Goal: Information Seeking & Learning: Find contact information

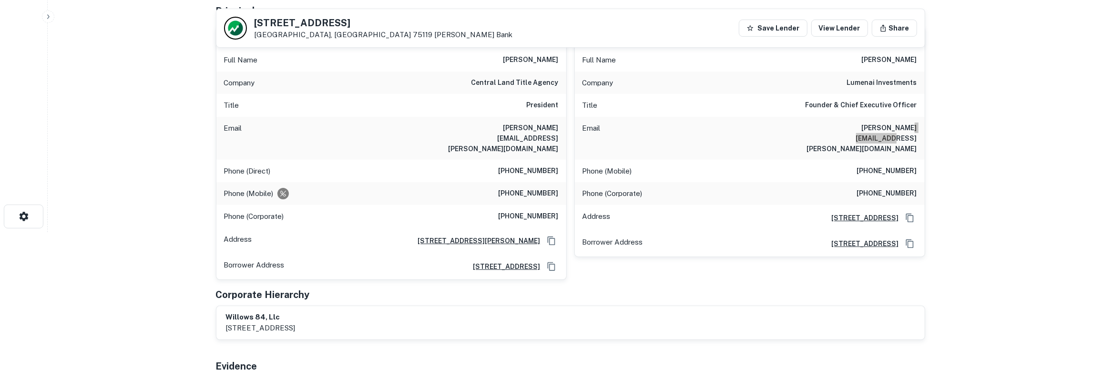
scroll to position [149, 0]
click at [553, 57] on h6 "john l. bailey" at bounding box center [530, 59] width 55 height 11
click at [530, 79] on h6 "central land title agency" at bounding box center [514, 82] width 87 height 11
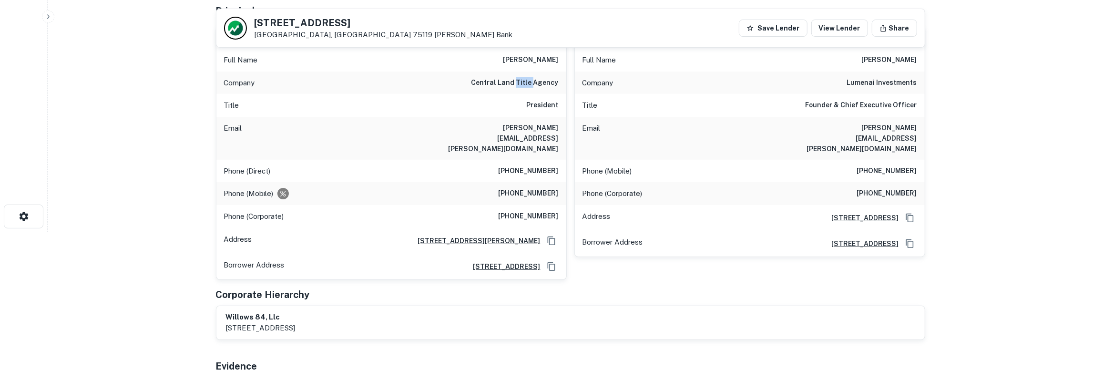
click at [530, 79] on h6 "central land title agency" at bounding box center [514, 82] width 87 height 11
click at [542, 165] on h6 "(513) 533-2022" at bounding box center [528, 170] width 60 height 11
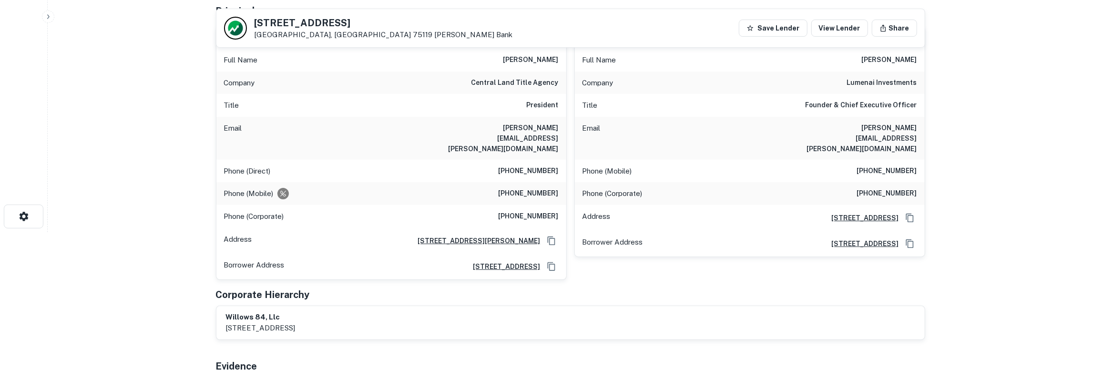
click at [524, 188] on h6 "(513) 325-5405" at bounding box center [528, 193] width 60 height 11
click at [525, 188] on h6 "(513) 325-5405" at bounding box center [528, 193] width 60 height 11
click at [542, 127] on h6 "john.bailey@centrallandtitleagency.com" at bounding box center [501, 137] width 114 height 31
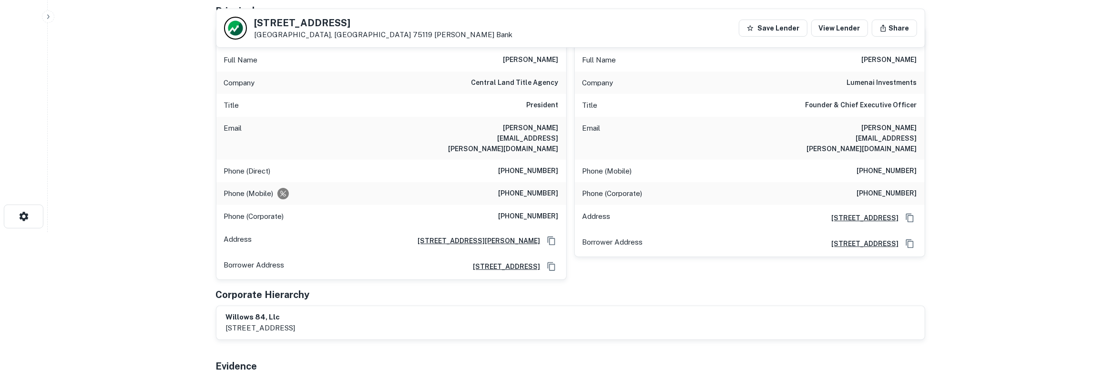
click at [542, 127] on h6 "john.bailey@centrallandtitleagency.com" at bounding box center [501, 137] width 114 height 31
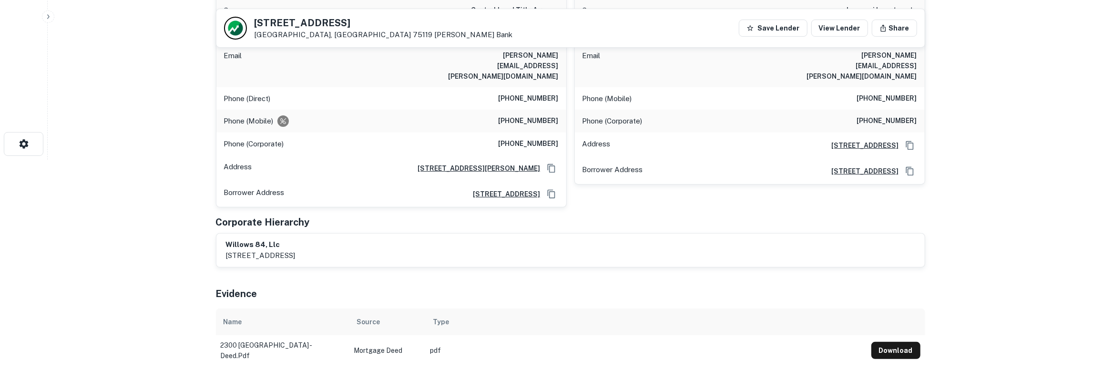
scroll to position [198, 0]
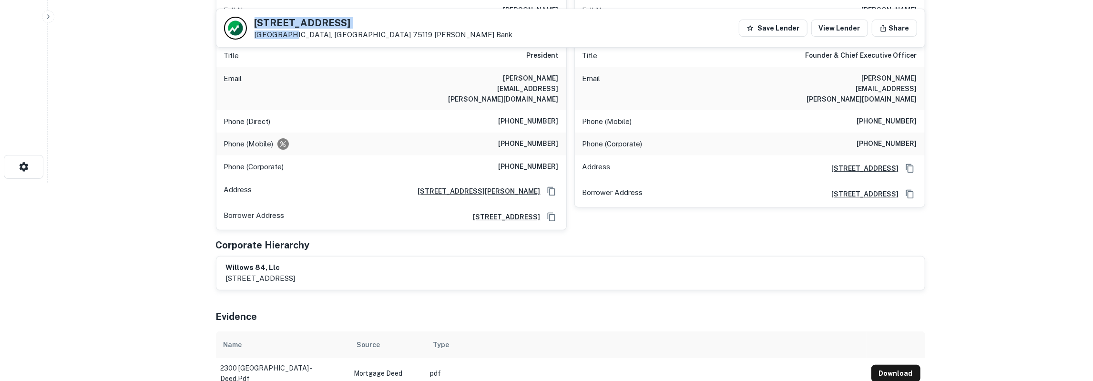
drag, startPoint x: 256, startPoint y: 21, endPoint x: 284, endPoint y: 33, distance: 29.9
click at [284, 33] on div "2300 Yorkstown Dr Ennis, TX 75119 Dieterich Bank" at bounding box center [383, 28] width 258 height 21
click at [268, 24] on h5 "2300 Yorkstown Dr" at bounding box center [383, 23] width 258 height 10
drag, startPoint x: 257, startPoint y: 21, endPoint x: 356, endPoint y: 33, distance: 99.3
click at [356, 33] on div "2300 Yorkstown Dr Ennis, TX 75119 Dieterich Bank Save Lender View Lender Share" at bounding box center [570, 28] width 708 height 38
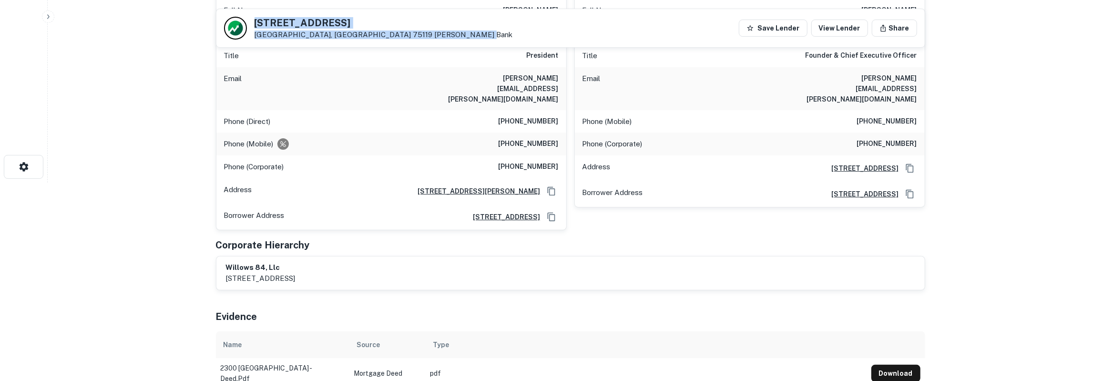
drag, startPoint x: 255, startPoint y: 20, endPoint x: 370, endPoint y: 34, distance: 115.1
click at [370, 34] on div "2300 Yorkstown Dr Ennis, TX 75119 Dieterich Bank Save Lender View Lender Share" at bounding box center [570, 28] width 708 height 38
copy div "2300 Yorkstown Dr Ennis, TX 75119 Dieterich Bank"
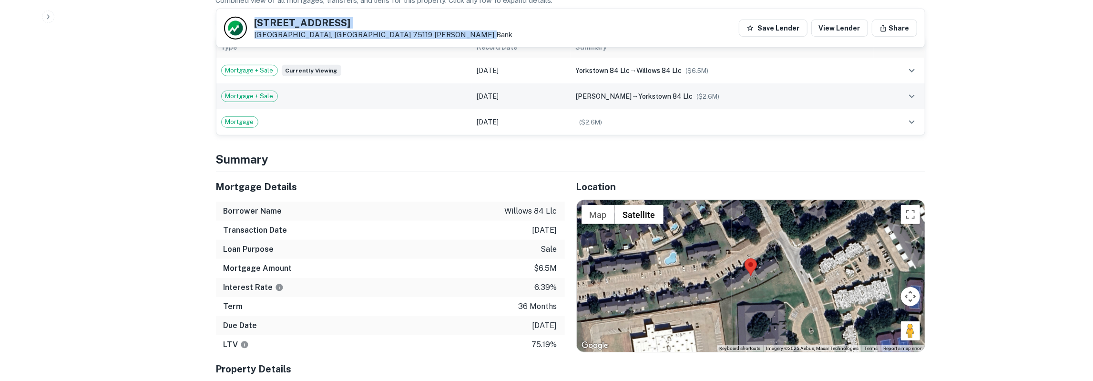
scroll to position [644, 0]
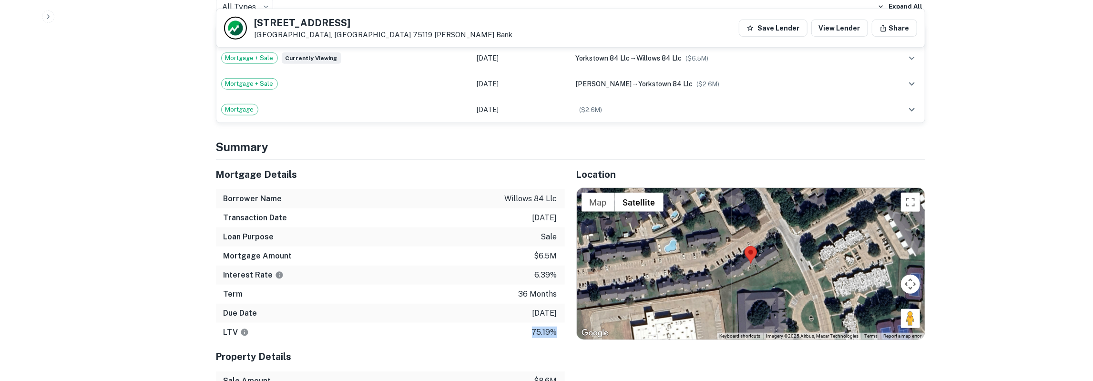
drag, startPoint x: 216, startPoint y: 161, endPoint x: 560, endPoint y: 317, distance: 378.1
click at [560, 317] on div "Mortgage Details Borrower Name willows 84 llc Transaction Date 6/13/2023 Loan P…" at bounding box center [390, 251] width 349 height 182
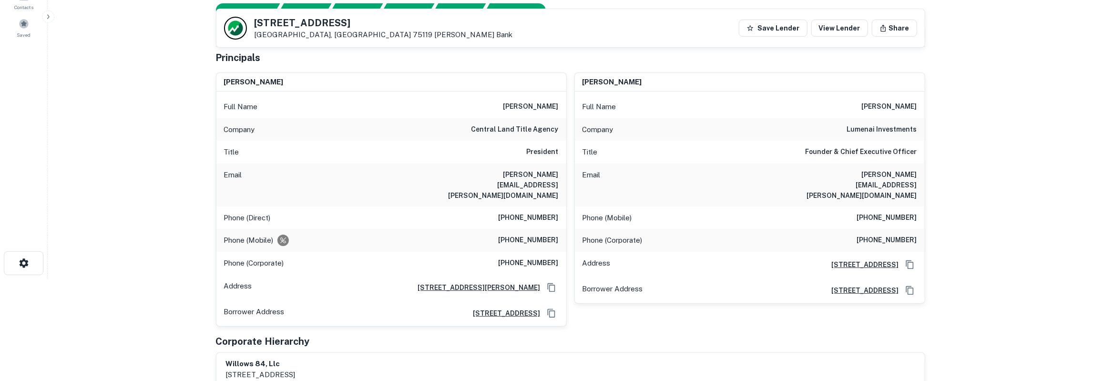
scroll to position [50, 0]
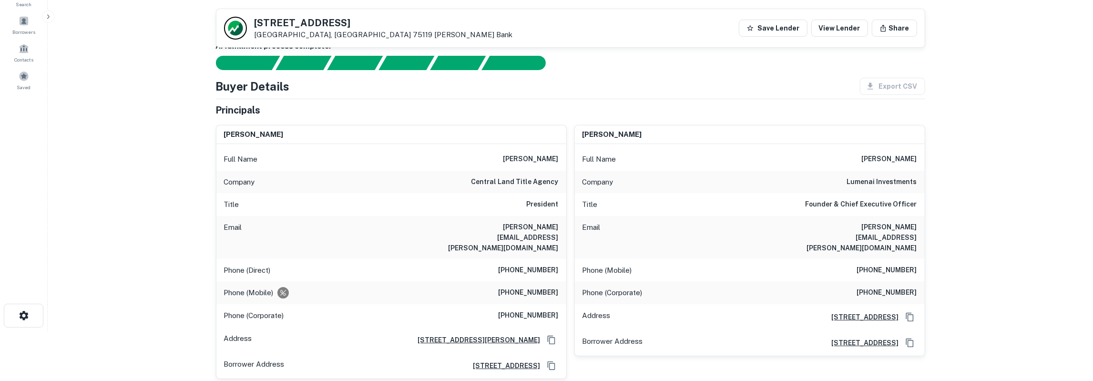
click at [879, 156] on h6 "john c. bailey" at bounding box center [889, 158] width 55 height 11
click at [859, 176] on h6 "lumenai investments" at bounding box center [882, 181] width 70 height 11
click at [860, 179] on h6 "lumenai investments" at bounding box center [882, 181] width 70 height 11
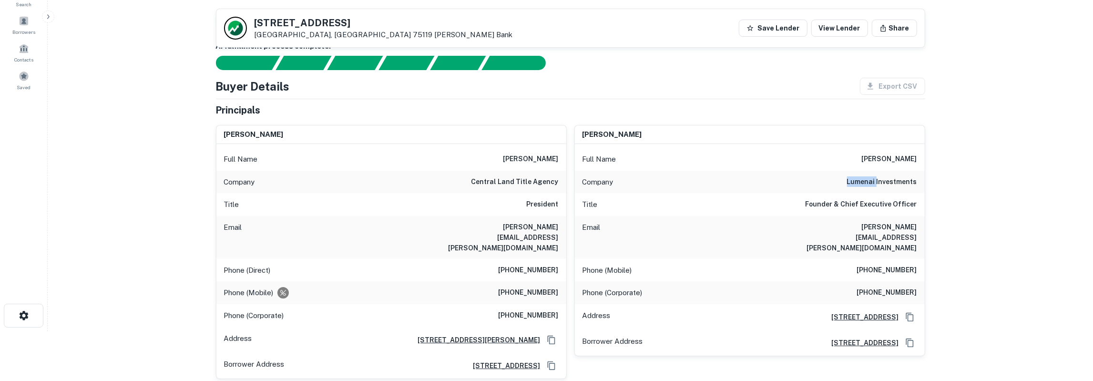
click at [860, 179] on h6 "lumenai investments" at bounding box center [882, 181] width 70 height 11
click at [866, 201] on h6 "Founder & Chief Executive Officer" at bounding box center [861, 204] width 112 height 11
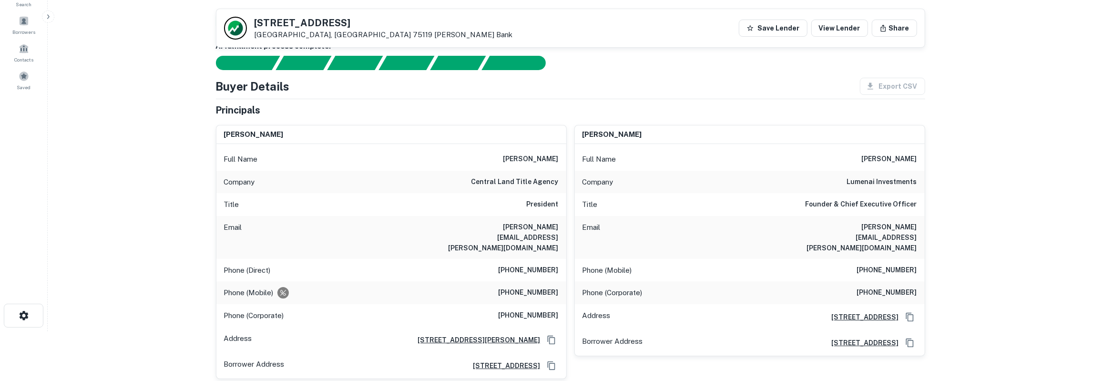
click at [865, 228] on h6 "john.bailey@lumenai.net" at bounding box center [859, 237] width 114 height 31
click at [890, 264] on h6 "(203) 807-0534" at bounding box center [887, 269] width 60 height 11
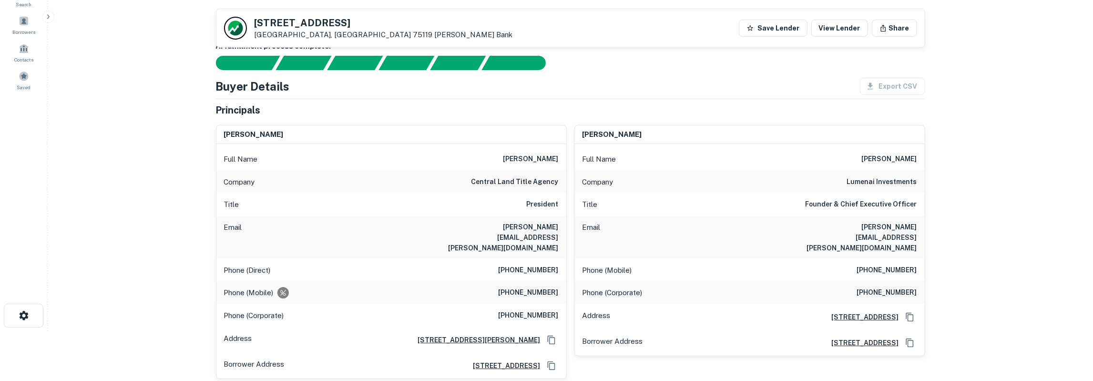
click at [890, 264] on h6 "(203) 807-0534" at bounding box center [887, 269] width 60 height 11
click at [893, 287] on h6 "(203) 807-1013" at bounding box center [887, 292] width 60 height 11
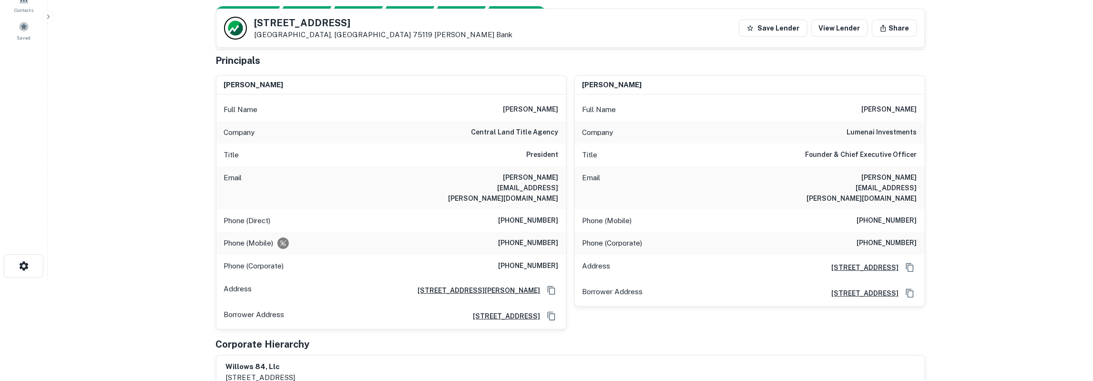
scroll to position [0, 0]
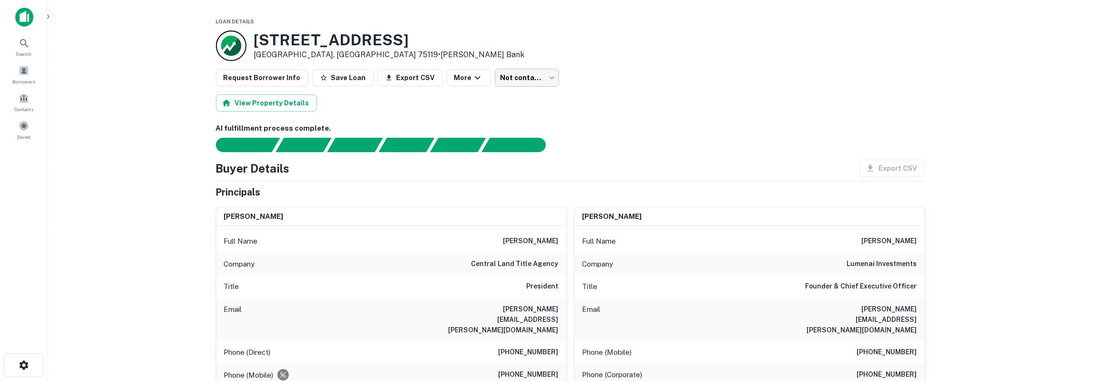
click at [528, 79] on body "Search Borrowers Contacts Saved Loan Details 2300 Yorkstown Dr Ennis, TX 75119 …" at bounding box center [546, 190] width 1093 height 381
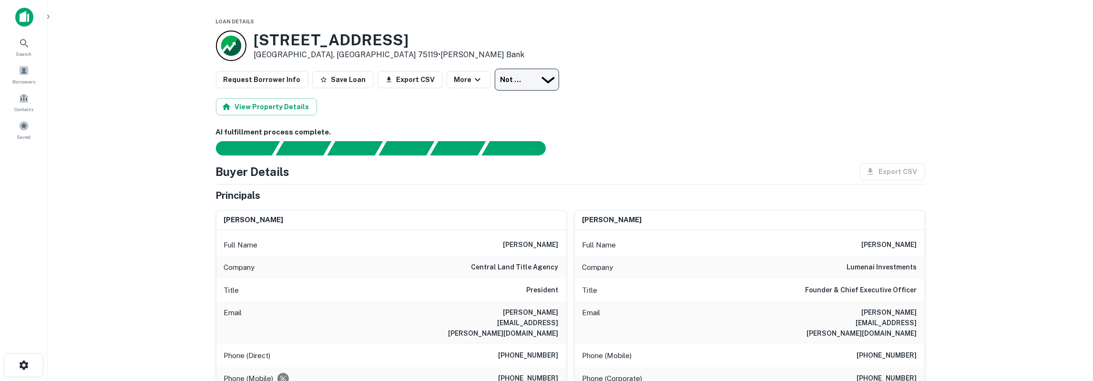
type input "*********"
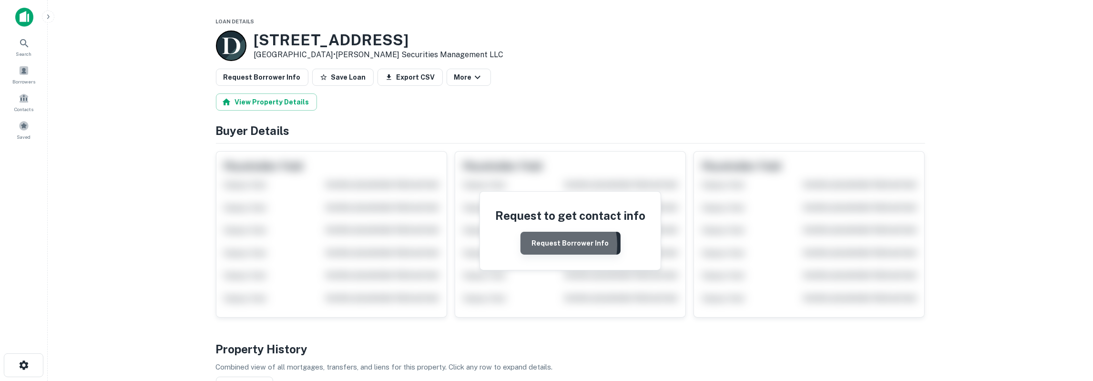
click at [544, 244] on button "Request Borrower Info" at bounding box center [570, 243] width 100 height 23
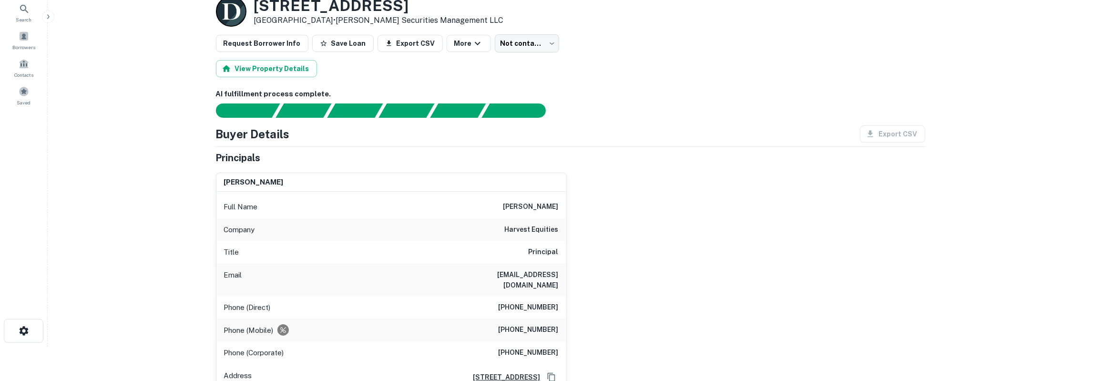
scroll to position [50, 0]
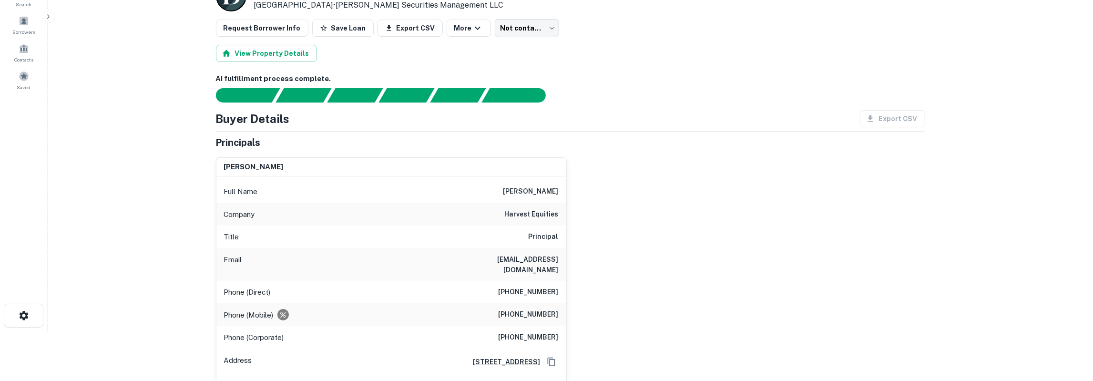
click at [536, 186] on h6 "howard p. treatman" at bounding box center [530, 191] width 55 height 11
click at [538, 192] on h6 "howard p. treatman" at bounding box center [530, 191] width 55 height 11
copy h6 "treatman"
click at [536, 260] on h6 "hpt@harvestequities.com" at bounding box center [501, 264] width 114 height 21
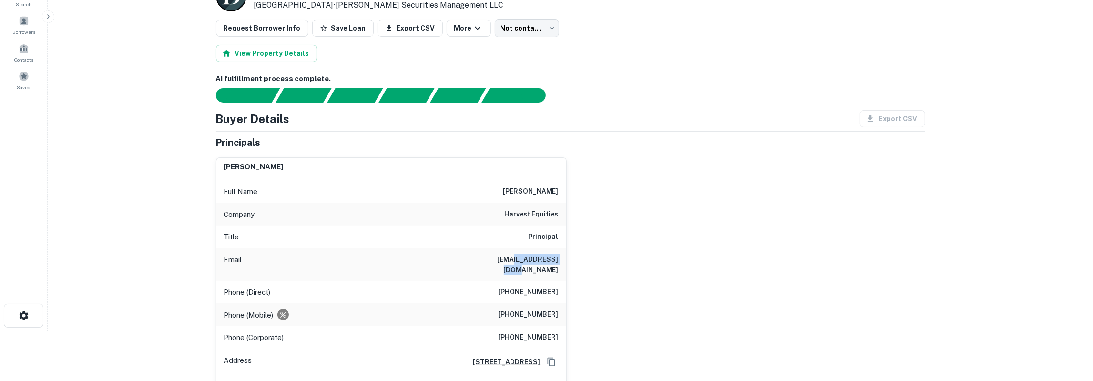
click at [536, 260] on h6 "hpt@harvestequities.com" at bounding box center [501, 264] width 114 height 21
click at [524, 286] on h6 "(215) 790-1502" at bounding box center [528, 291] width 60 height 11
click at [525, 286] on h6 "(215) 790-1502" at bounding box center [528, 291] width 60 height 11
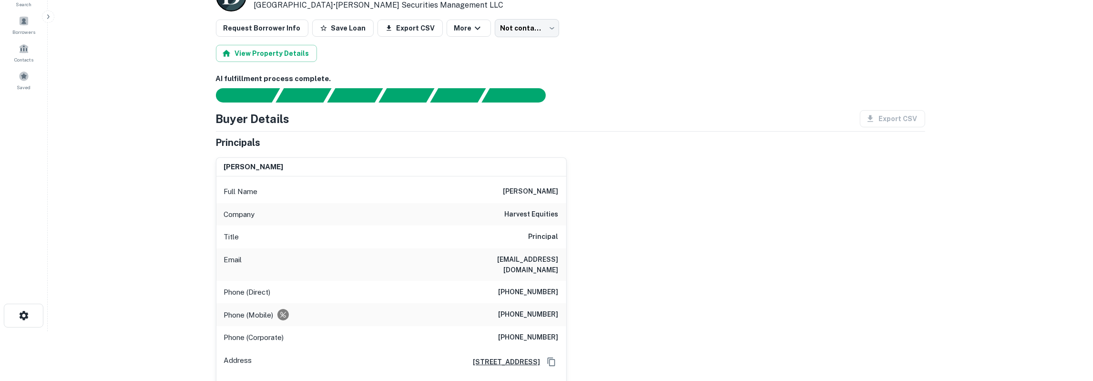
click at [536, 309] on h6 "(215) 568-8012" at bounding box center [528, 314] width 60 height 11
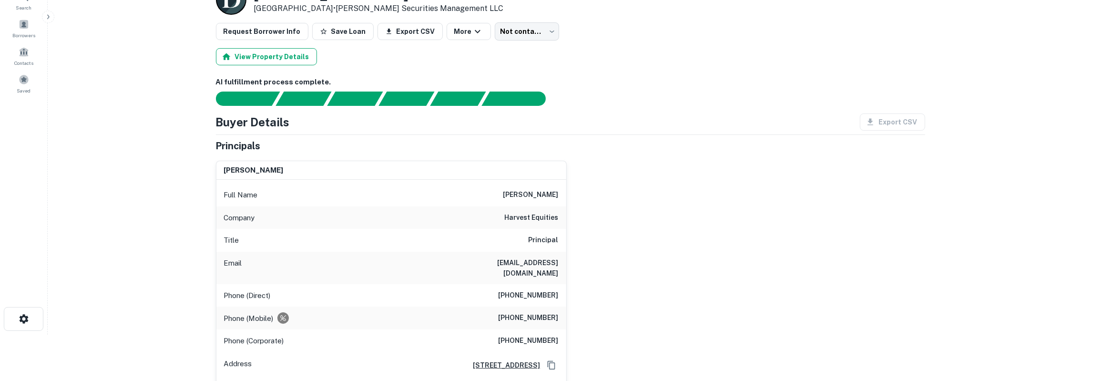
scroll to position [0, 0]
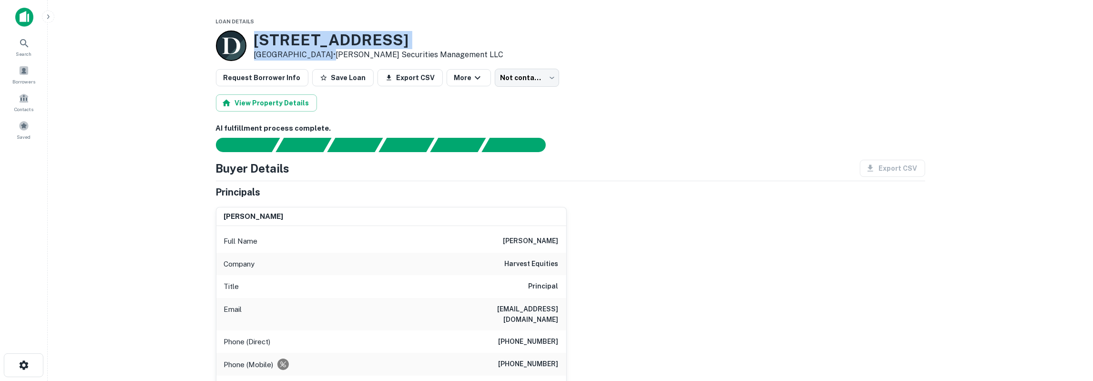
drag, startPoint x: 255, startPoint y: 40, endPoint x: 335, endPoint y: 51, distance: 80.3
click at [335, 51] on div "5555 New Territory Blvd Sugar Land, TX 77479 • Dwight Securities Management LLC" at bounding box center [379, 46] width 250 height 30
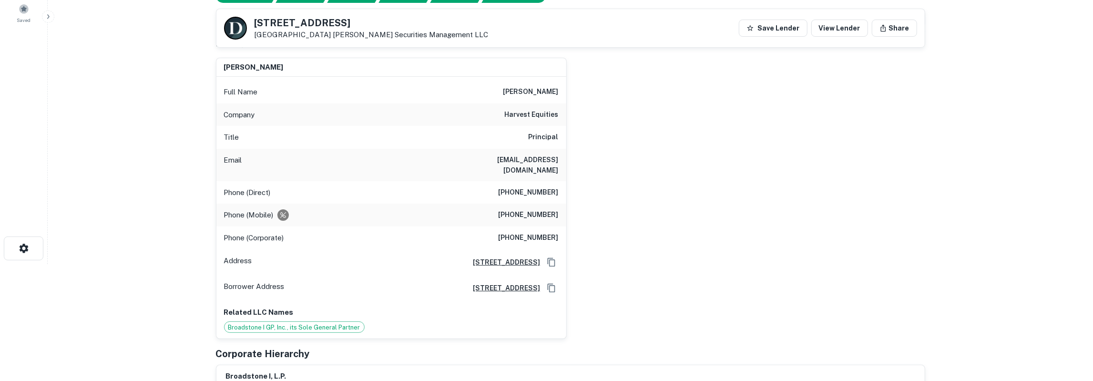
scroll to position [149, 0]
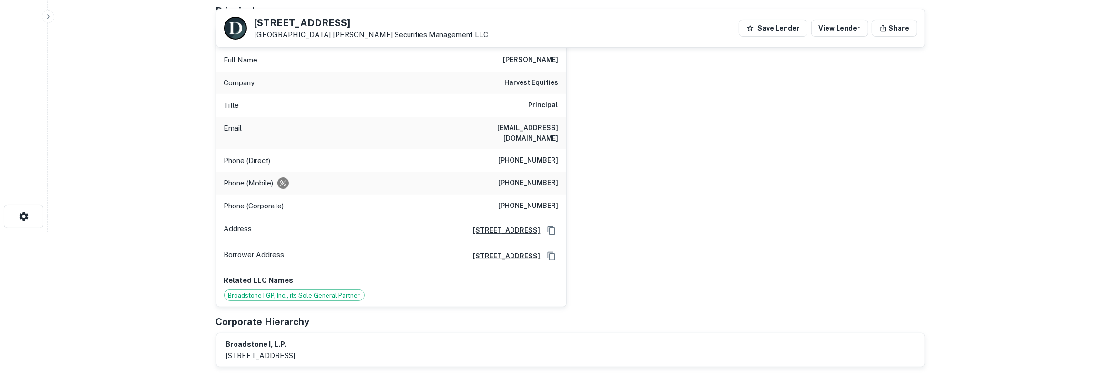
click at [535, 155] on h6 "(215) 790-1502" at bounding box center [528, 160] width 60 height 11
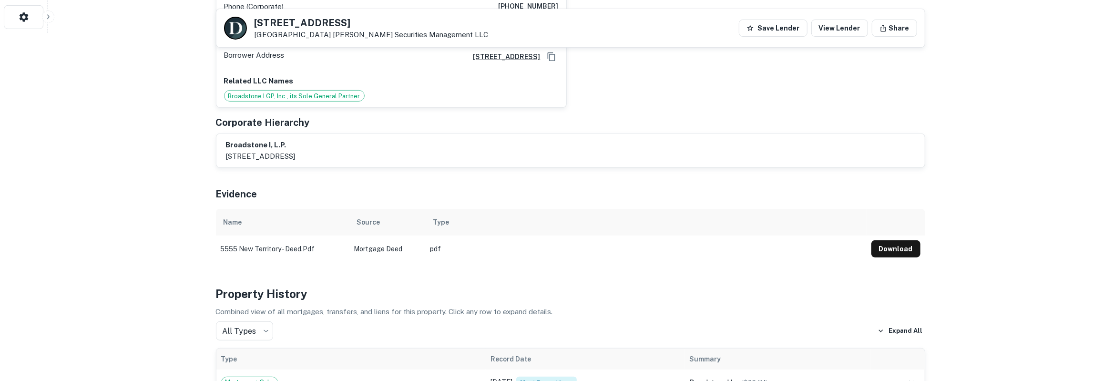
scroll to position [248, 0]
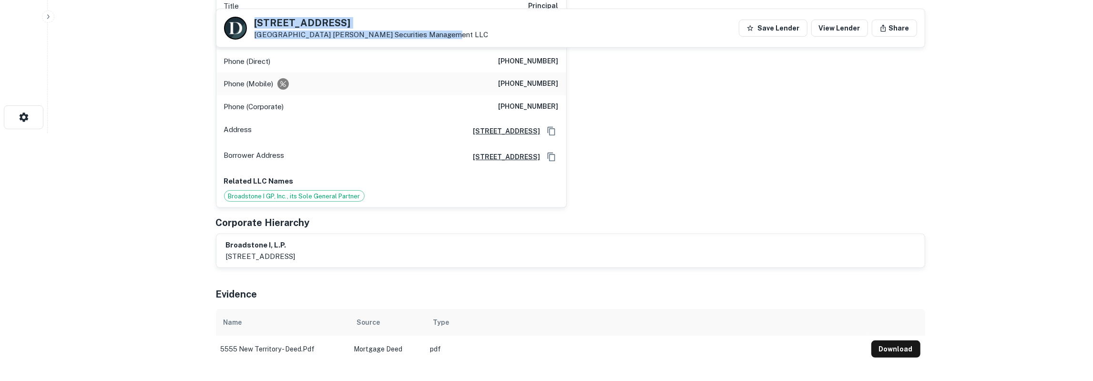
drag, startPoint x: 254, startPoint y: 24, endPoint x: 453, endPoint y: 32, distance: 199.3
click at [453, 32] on div "5555 New Territory Blvd Sugar Land, TX 77479 Dwight Securities Management LLC S…" at bounding box center [570, 28] width 708 height 38
copy div "5555 New Territory Blvd Sugar Land, TX 77479 Dwight Securities Management LLC"
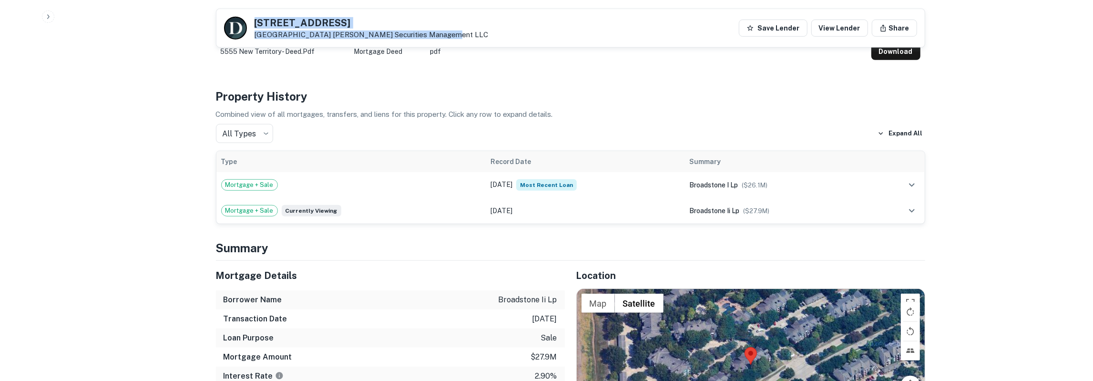
scroll to position [694, 0]
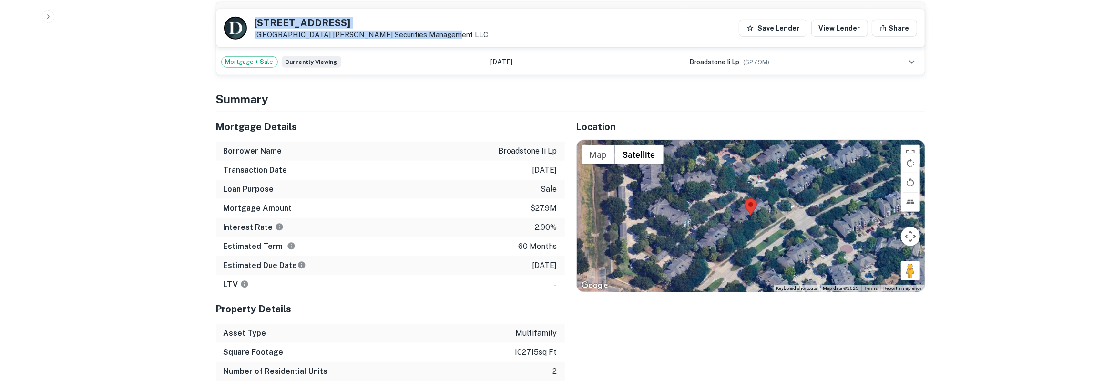
drag, startPoint x: 218, startPoint y: 116, endPoint x: 558, endPoint y: 251, distance: 366.2
click at [558, 251] on div "Mortgage Details Borrower Name broadstone ii lp Transaction Date 6/15/2021 Loan…" at bounding box center [390, 203] width 349 height 182
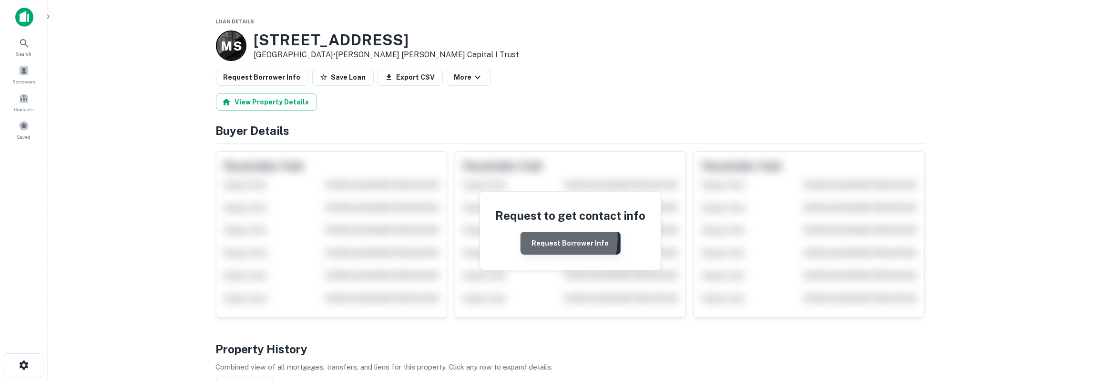
click at [534, 236] on button "Request Borrower Info" at bounding box center [570, 243] width 100 height 23
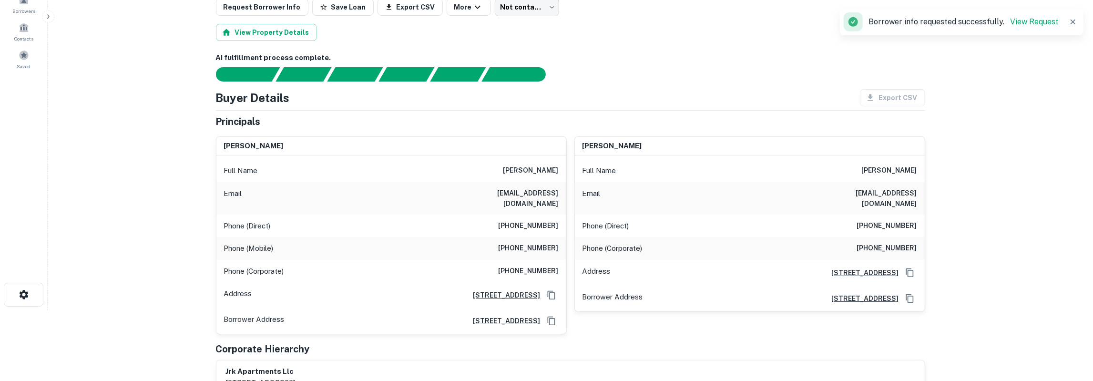
scroll to position [99, 0]
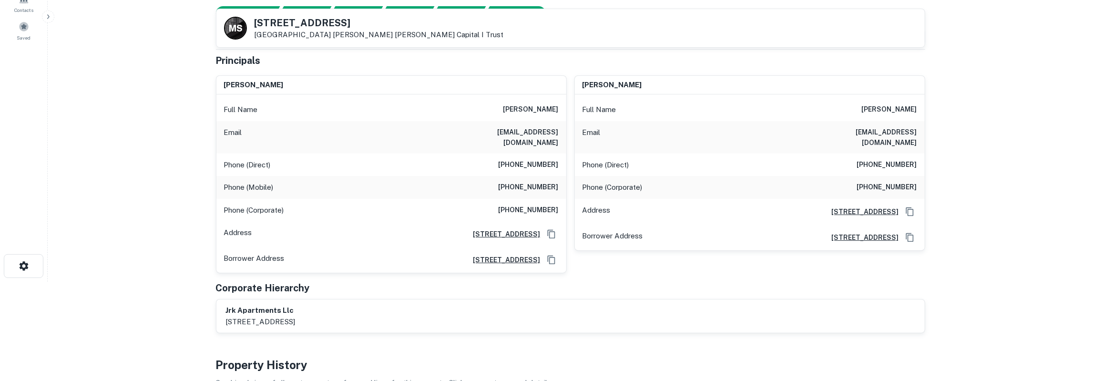
click at [546, 106] on h6 "ajay gupta" at bounding box center [530, 109] width 55 height 11
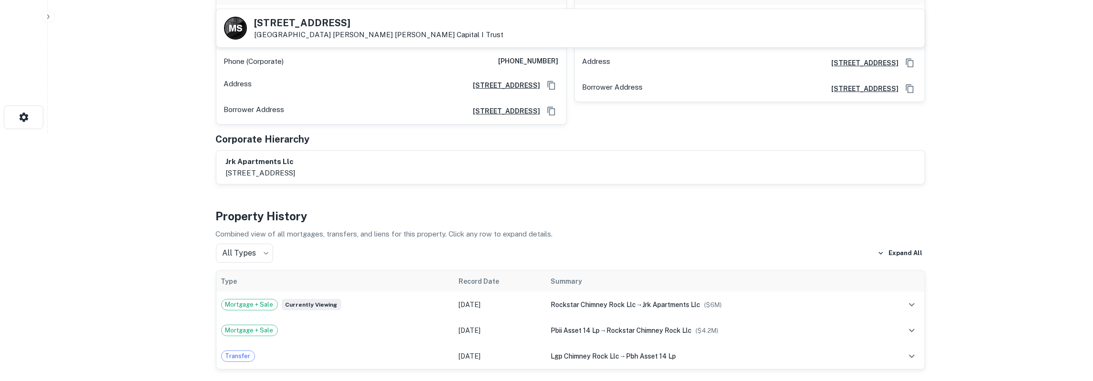
scroll to position [149, 0]
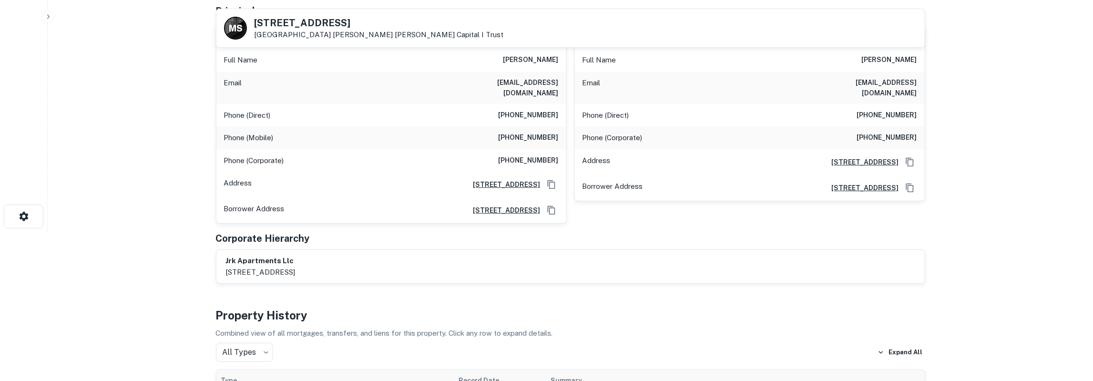
click at [888, 57] on h6 "mihir gupta" at bounding box center [889, 59] width 55 height 11
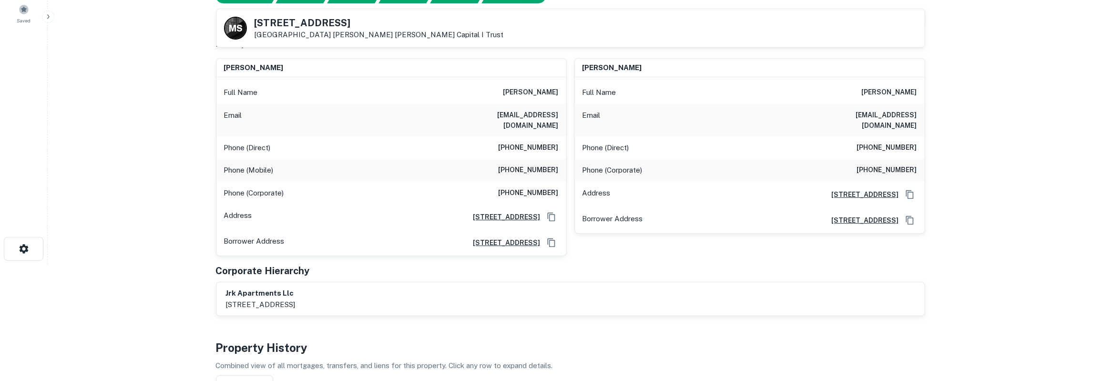
scroll to position [99, 0]
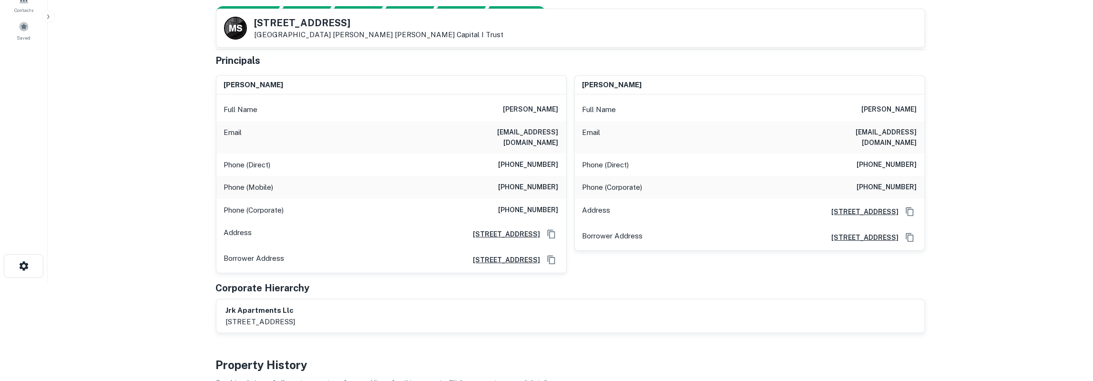
click at [535, 133] on h6 "bdiemer@swbell.net" at bounding box center [501, 137] width 114 height 21
click at [538, 182] on h6 "(832) 465-6821" at bounding box center [528, 187] width 60 height 11
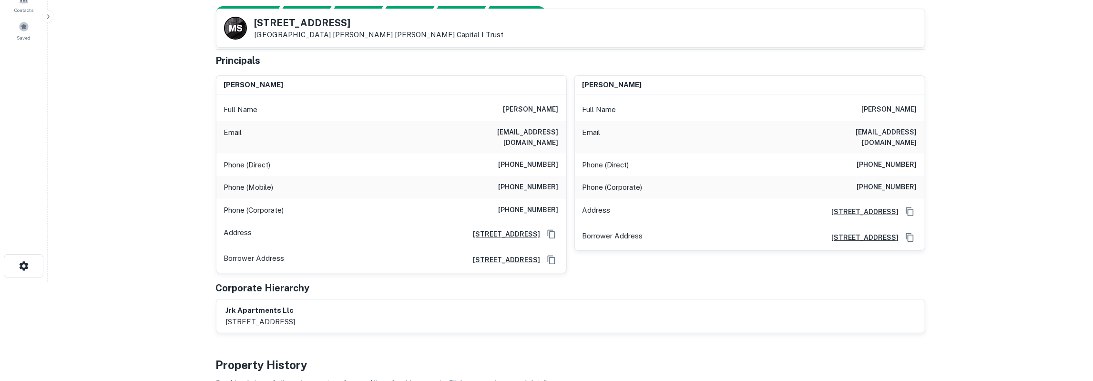
click at [538, 182] on h6 "(832) 465-6821" at bounding box center [528, 187] width 60 height 11
click at [534, 159] on h6 "(713) 774-5618" at bounding box center [528, 164] width 60 height 11
click at [550, 256] on icon "Copy Address" at bounding box center [552, 260] width 10 height 10
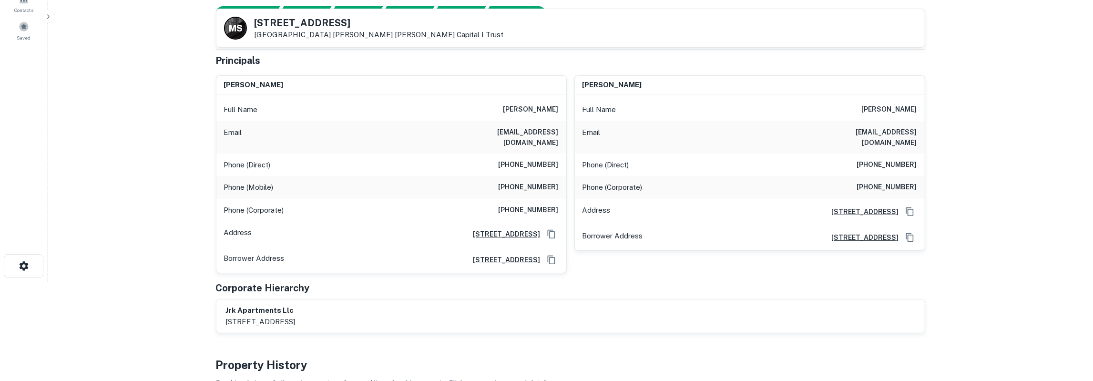
click at [893, 130] on h6 "camahant@gmail.com" at bounding box center [859, 137] width 114 height 21
click at [894, 159] on h6 "(713) 774-5618" at bounding box center [887, 164] width 60 height 11
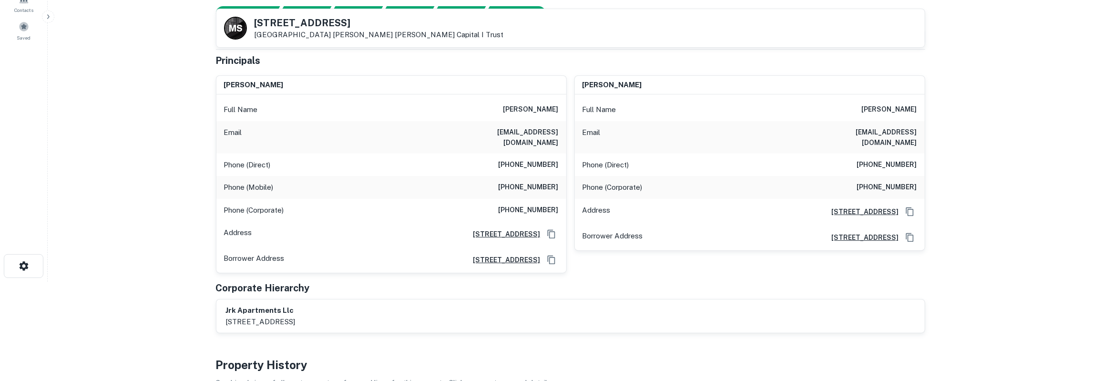
click at [894, 159] on h6 "(713) 774-5618" at bounding box center [887, 164] width 60 height 11
click at [881, 182] on h6 "(832) 742-5180" at bounding box center [887, 187] width 60 height 11
click at [876, 182] on h6 "(832) 742-5180" at bounding box center [887, 187] width 60 height 11
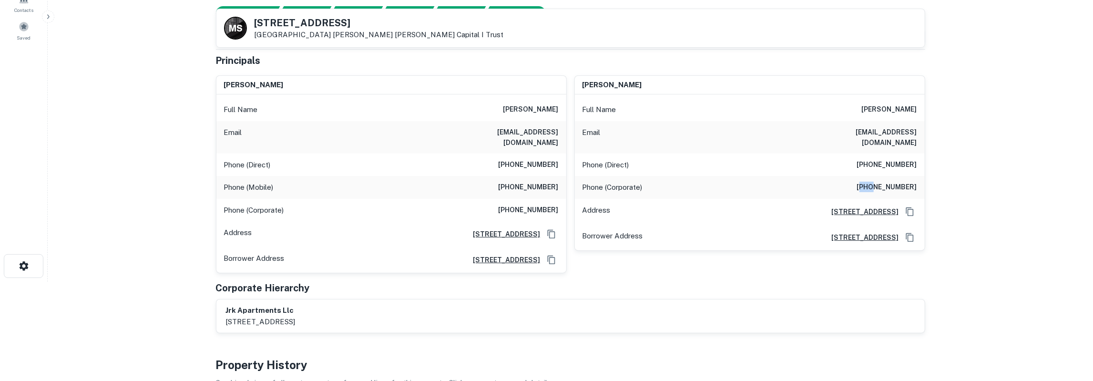
click at [876, 182] on h6 "(832) 742-5180" at bounding box center [887, 187] width 60 height 11
drag, startPoint x: 257, startPoint y: 23, endPoint x: 317, endPoint y: 34, distance: 61.0
click at [317, 34] on div "5515 Dashwood Dr Houston, TX 77081 Morgan Stanley Capital I Trust" at bounding box center [378, 28] width 249 height 21
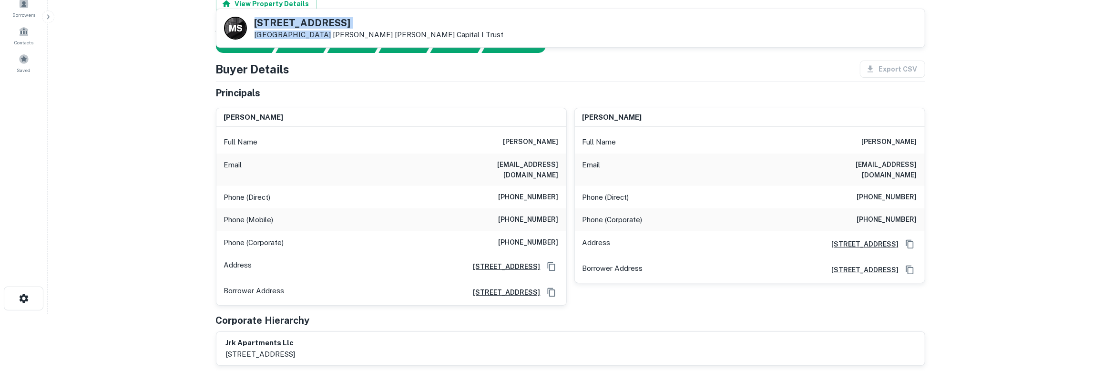
scroll to position [0, 0]
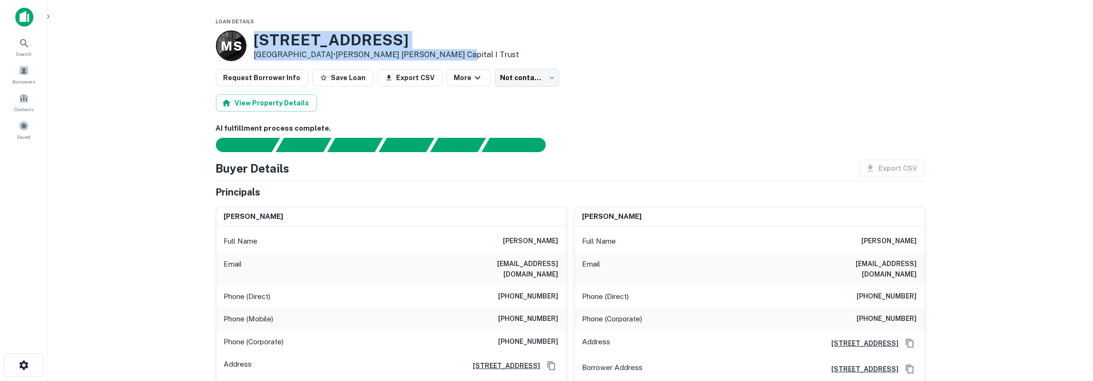
drag, startPoint x: 256, startPoint y: 39, endPoint x: 467, endPoint y: 57, distance: 211.4
click at [467, 57] on div "M S 5515 Dashwood Dr Houston, TX 77081 • Morgan Stanley Capital I Trust" at bounding box center [570, 45] width 709 height 30
copy div "5515 Dashwood Dr Houston, TX 77081 • Morgan Stanley Capital I Trust"
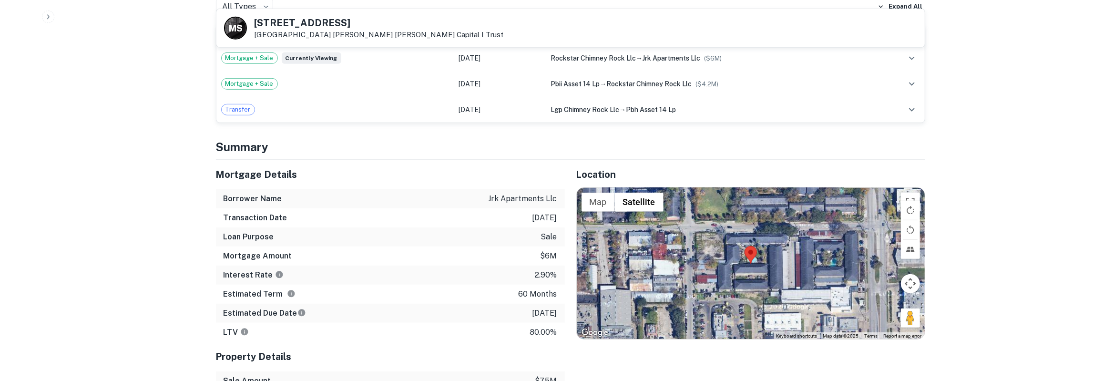
scroll to position [496, 0]
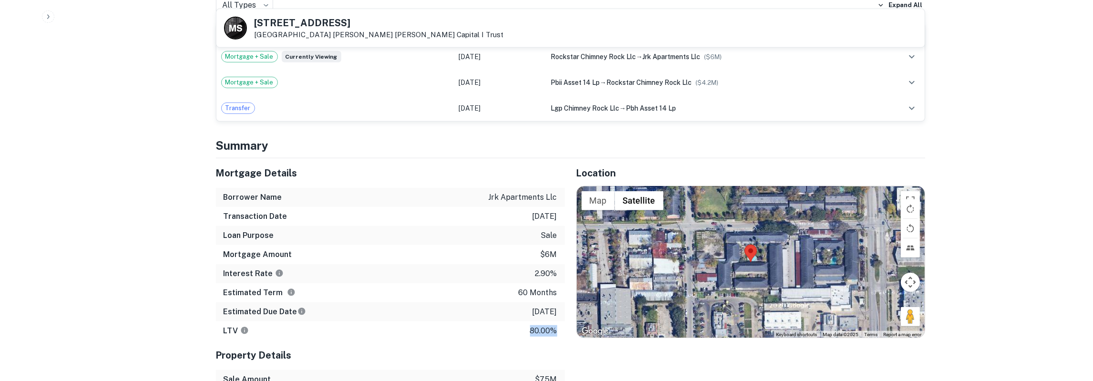
drag, startPoint x: 216, startPoint y: 170, endPoint x: 561, endPoint y: 327, distance: 378.7
click at [561, 327] on div "Mortgage Details Borrower Name jrk apartments llc Transaction Date 6/17/2021 Lo…" at bounding box center [390, 249] width 349 height 182
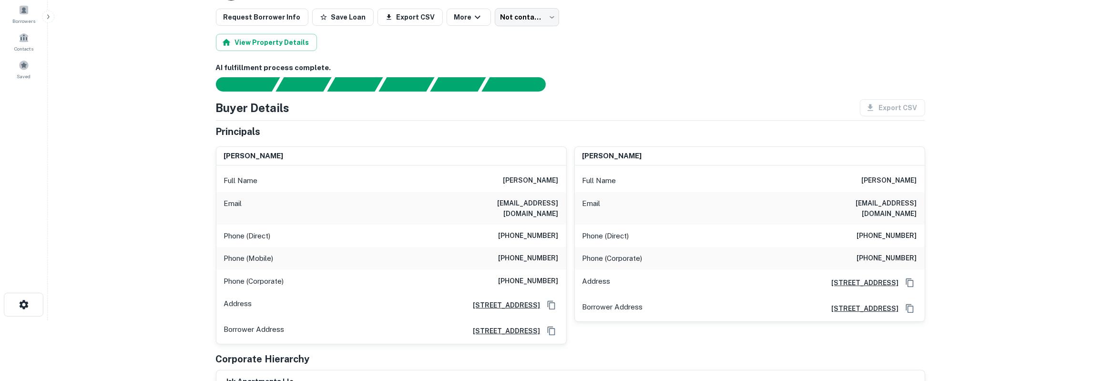
scroll to position [99, 0]
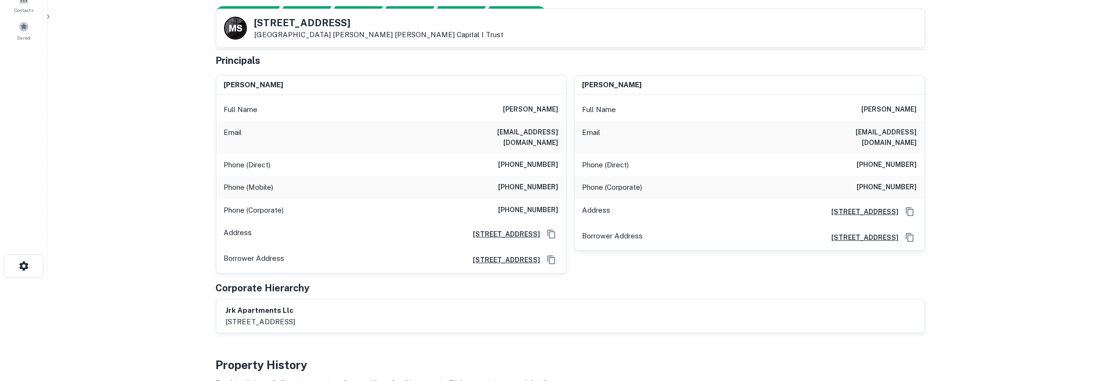
click at [889, 159] on h6 "(713) 774-5618" at bounding box center [887, 164] width 60 height 11
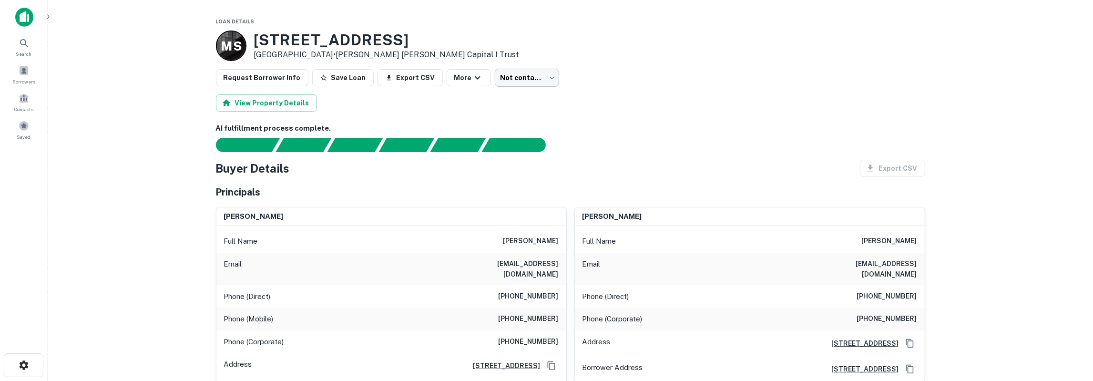
click at [521, 81] on body "Search Borrowers Contacts Saved Loan Details M S 5515 Dashwood Dr Houston, TX 7…" at bounding box center [546, 190] width 1093 height 381
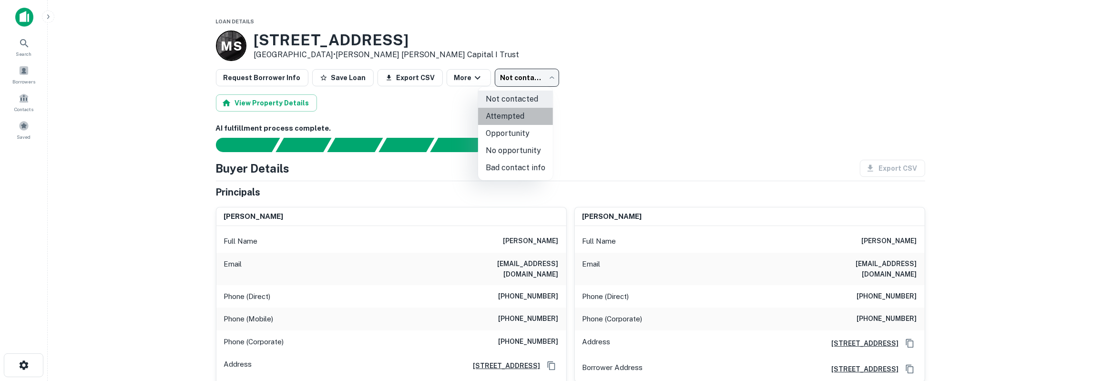
click at [519, 120] on li "Attempted" at bounding box center [515, 116] width 75 height 17
type input "*********"
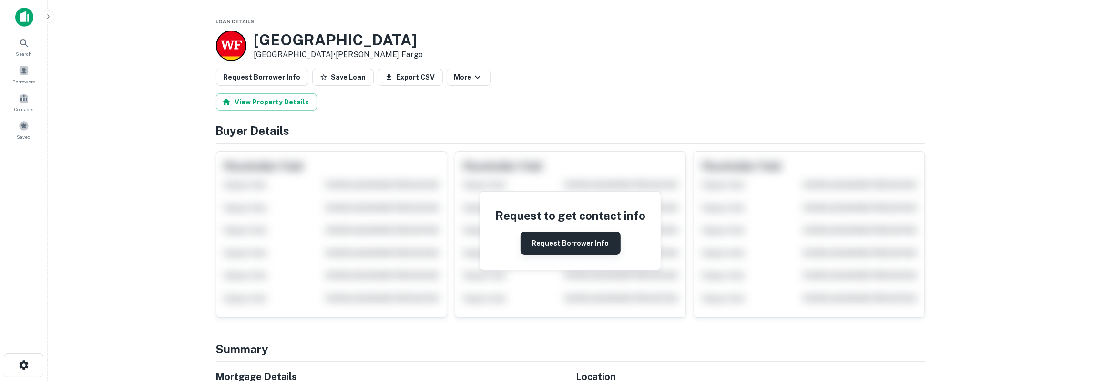
click at [541, 245] on button "Request Borrower Info" at bounding box center [570, 243] width 100 height 23
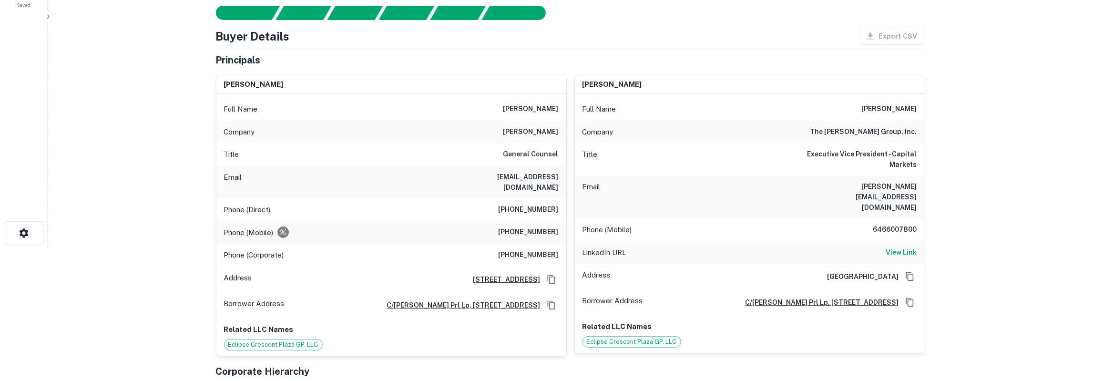
scroll to position [149, 0]
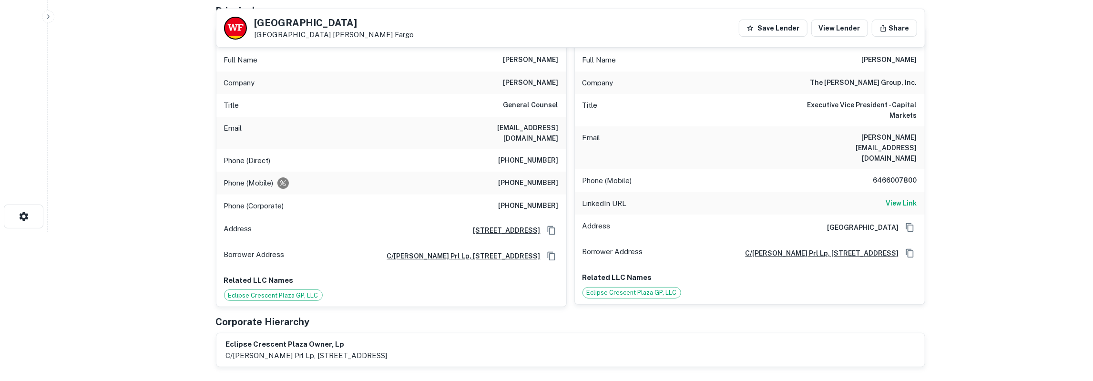
click at [893, 58] on h6 "tim medrano" at bounding box center [889, 59] width 55 height 11
drag, startPoint x: 255, startPoint y: 22, endPoint x: 317, endPoint y: 33, distance: 62.4
click at [317, 33] on div "1725 Crescent Plaza Dr Houston, TX 77077 Wells Fargo" at bounding box center [334, 28] width 160 height 21
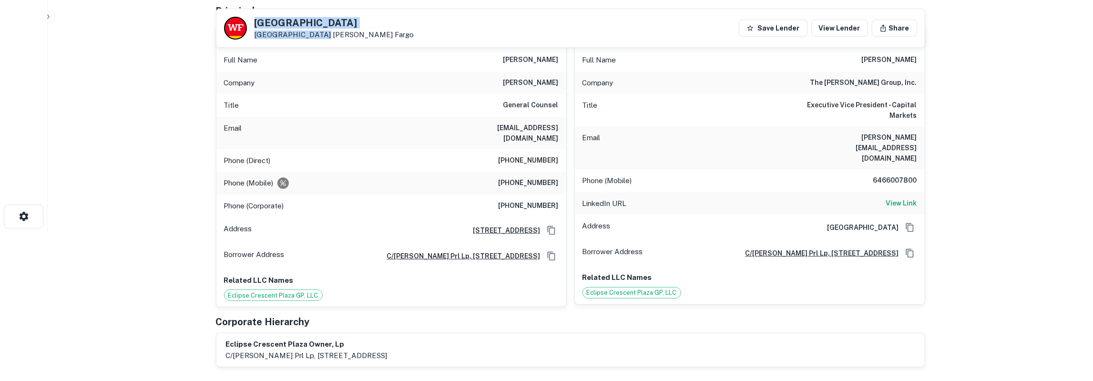
click at [256, 20] on h5 "1725 Crescent Plaza Dr" at bounding box center [334, 23] width 160 height 10
drag, startPoint x: 256, startPoint y: 20, endPoint x: 404, endPoint y: 32, distance: 148.6
click at [404, 32] on div "1725 Crescent Plaza Dr Houston, TX 77077 Wells Fargo Save Lender View Lender Sh…" at bounding box center [570, 28] width 708 height 38
drag, startPoint x: 340, startPoint y: 26, endPoint x: 349, endPoint y: 27, distance: 9.5
copy div "1725 Crescent Plaza Dr Houston, TX 77077 Wells Fargo"
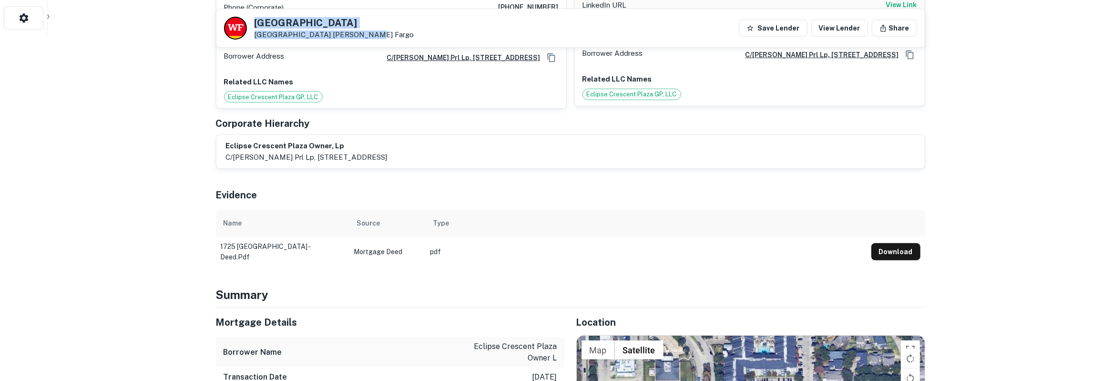
scroll to position [446, 0]
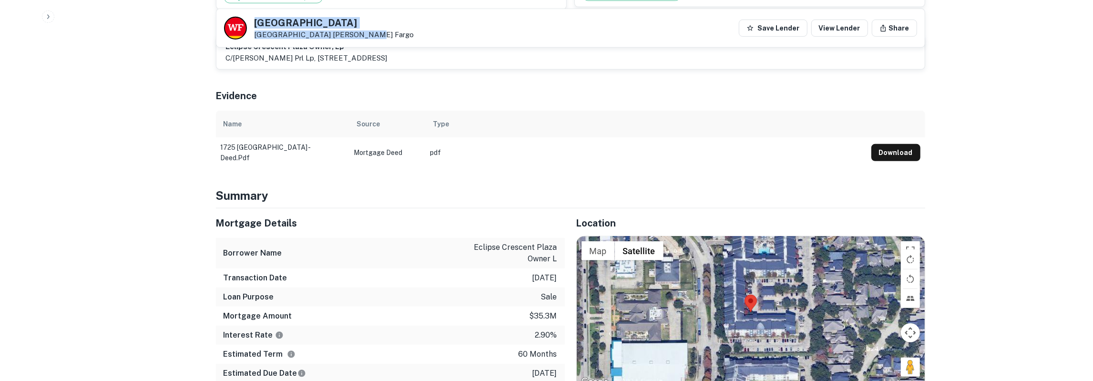
drag, startPoint x: 217, startPoint y: 212, endPoint x: 547, endPoint y: 348, distance: 356.4
click at [559, 356] on div "Mortgage Details Borrower Name eclipse crescent plaza owner l Transaction Date …" at bounding box center [390, 304] width 349 height 193
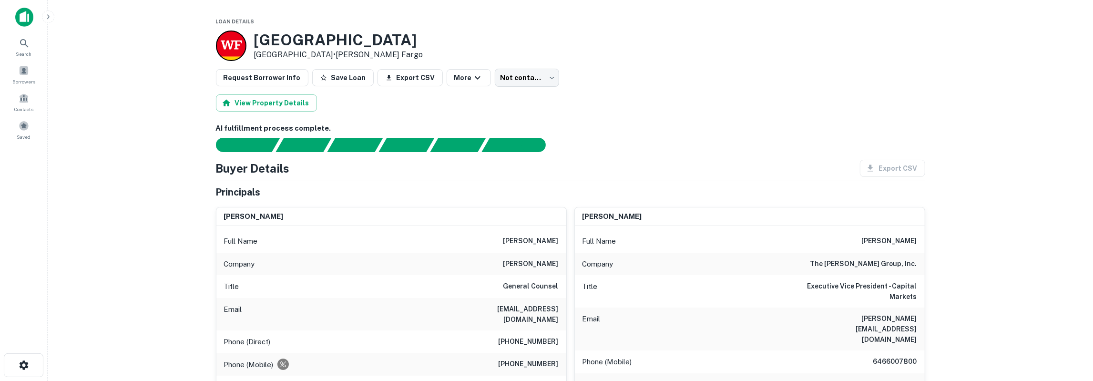
scroll to position [0, 0]
click at [518, 80] on body "Search Borrowers Contacts Saved Loan Details 1725 Crescent Plaza Dr Houston, TX…" at bounding box center [546, 190] width 1093 height 381
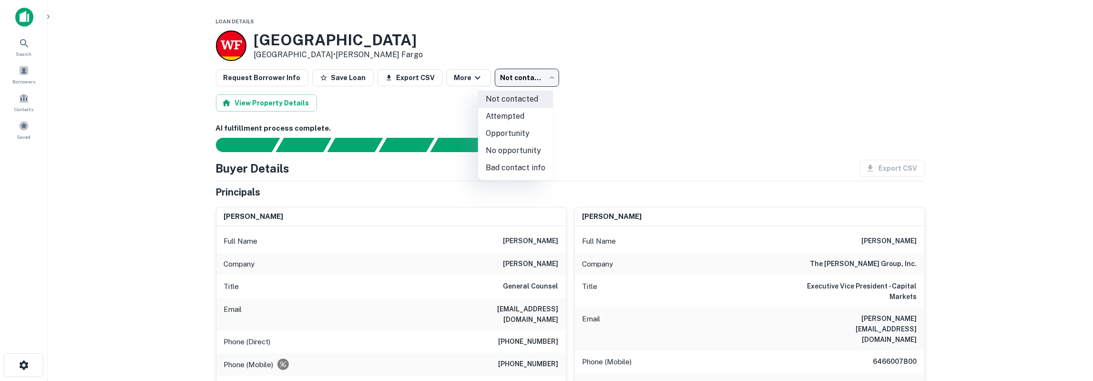
click at [523, 115] on li "Attempted" at bounding box center [515, 116] width 75 height 17
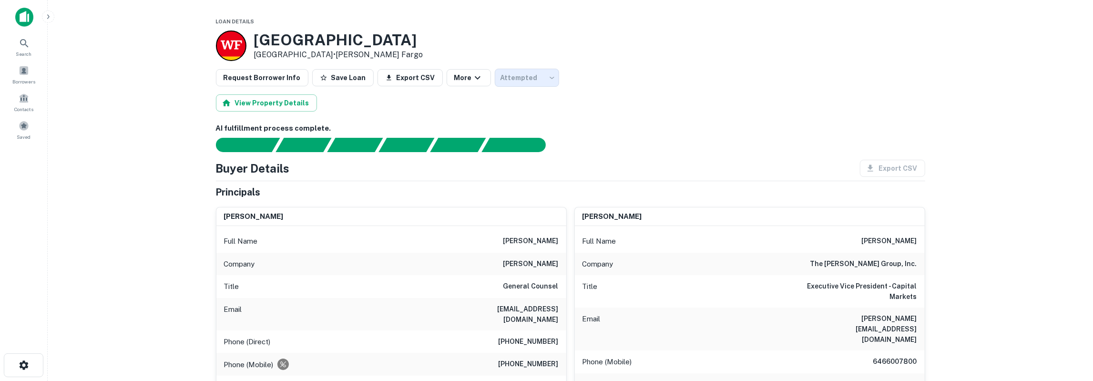
type input "*********"
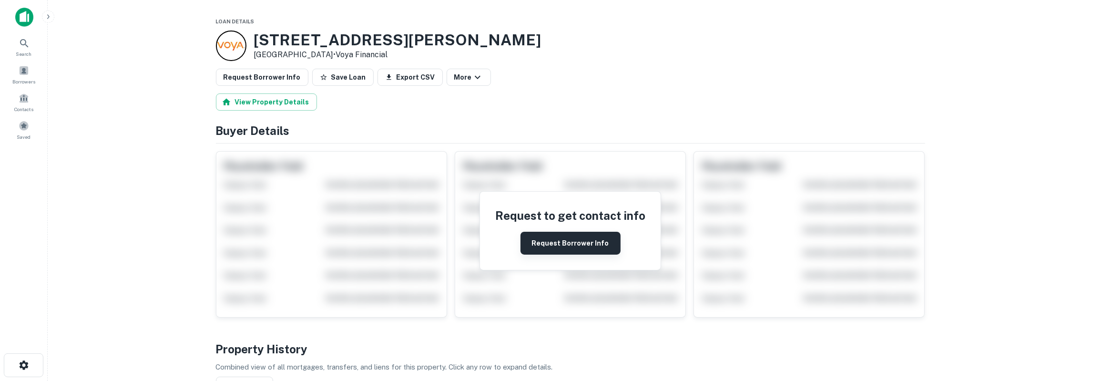
click at [601, 243] on button "Request Borrower Info" at bounding box center [570, 243] width 100 height 23
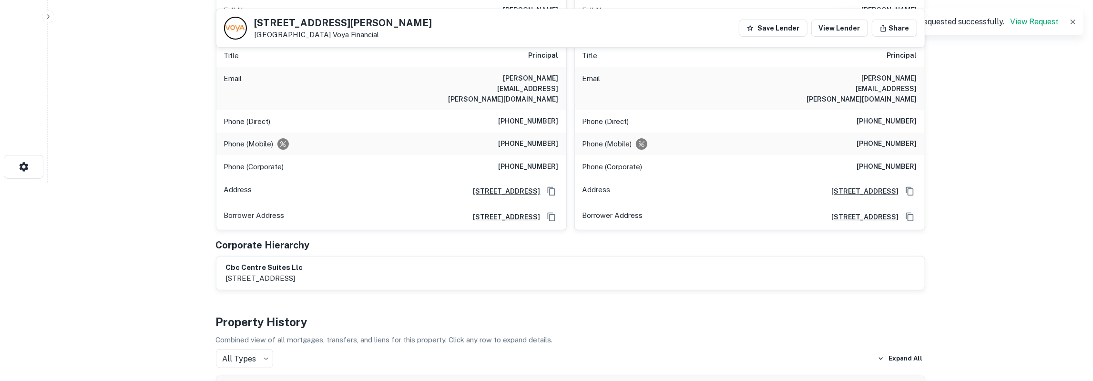
scroll to position [50, 0]
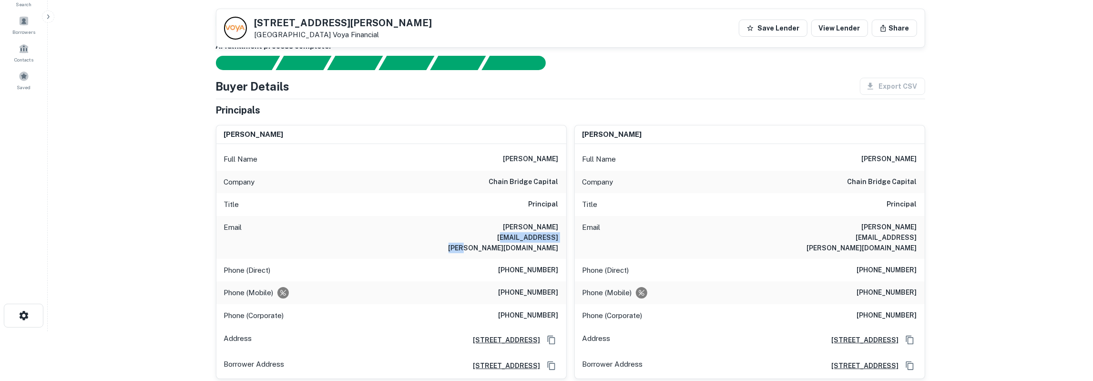
drag, startPoint x: 496, startPoint y: 227, endPoint x: 564, endPoint y: 224, distance: 67.7
click at [564, 224] on div "Email carl.olzawski@chainbridgecap.com" at bounding box center [391, 237] width 350 height 43
click at [551, 157] on h6 "carl t. olzawski" at bounding box center [530, 158] width 55 height 11
copy h6 "olzawski"
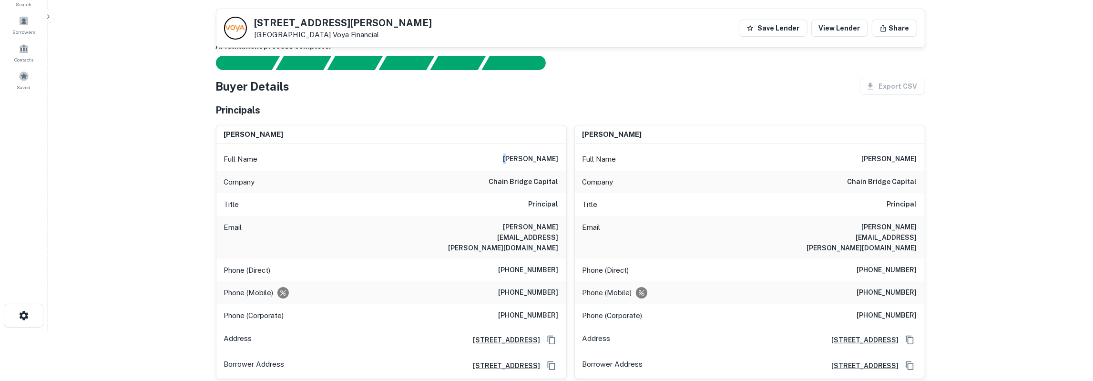
click at [512, 159] on h6 "carl t. olzawski" at bounding box center [530, 158] width 55 height 11
click at [526, 226] on h6 "carl.olzawski@chainbridgecap.com" at bounding box center [501, 237] width 114 height 31
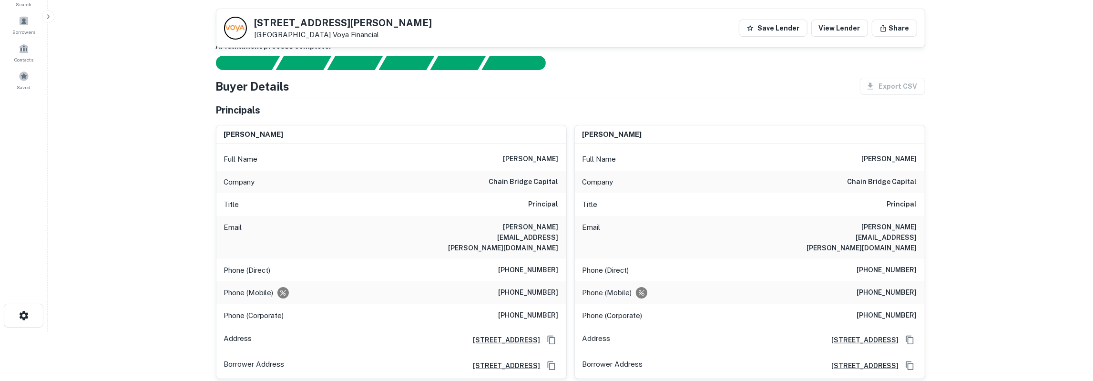
click at [536, 264] on h6 "(703) 634-5794" at bounding box center [528, 269] width 60 height 11
click at [536, 287] on h6 "(202) 256-8162" at bounding box center [528, 292] width 60 height 11
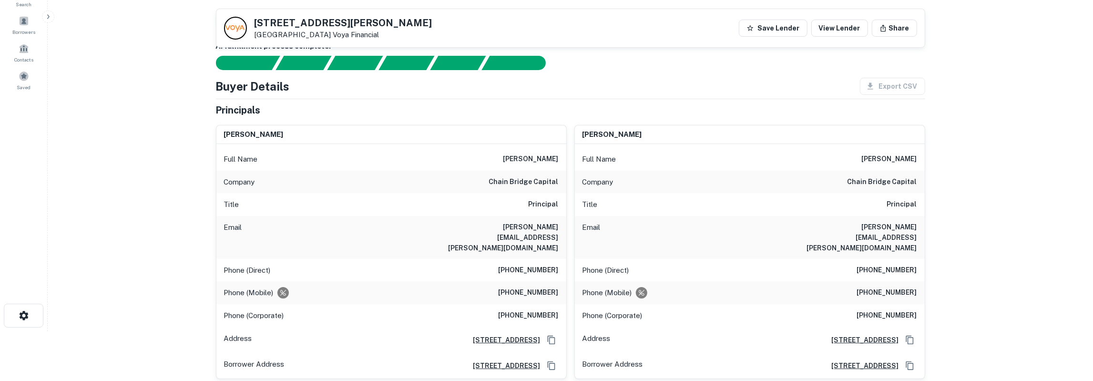
click at [536, 287] on h6 "(202) 256-8162" at bounding box center [528, 292] width 60 height 11
drag, startPoint x: 254, startPoint y: 23, endPoint x: 296, endPoint y: 35, distance: 43.5
click at [296, 35] on div "2400 Glenna Goodacre Blvd Lubbock, TX 79401 Voya Financial" at bounding box center [328, 28] width 208 height 23
drag, startPoint x: 255, startPoint y: 19, endPoint x: 371, endPoint y: 34, distance: 116.3
click at [371, 34] on div "2400 Glenna Goodacre Blvd Lubbock, TX 79401 Voya Financial" at bounding box center [343, 28] width 178 height 21
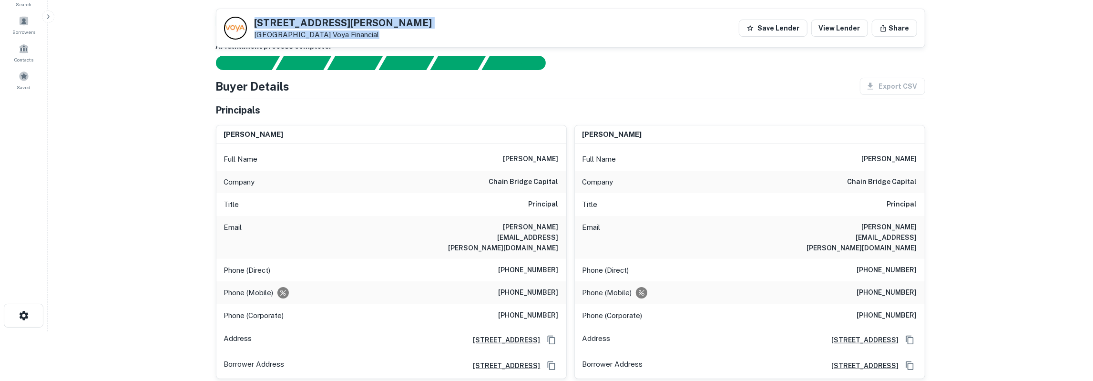
copy div "2400 Glenna Goodacre Blvd Lubbock, TX 79401 Voya Financial"
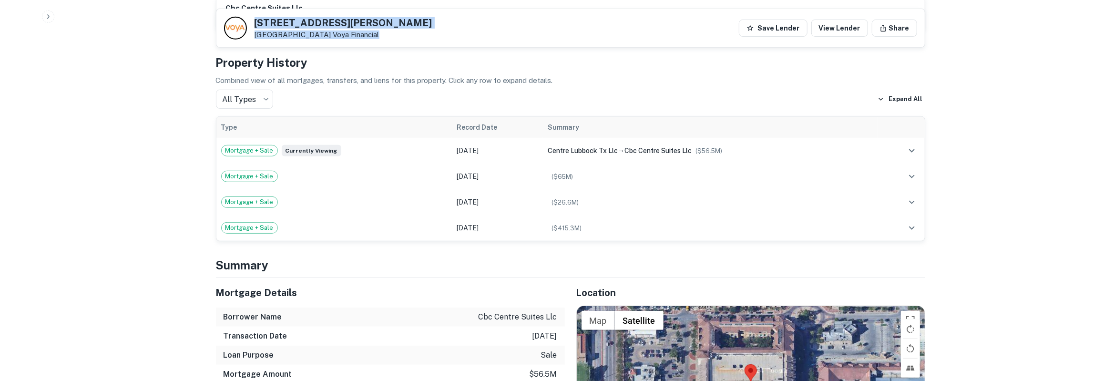
scroll to position [545, 0]
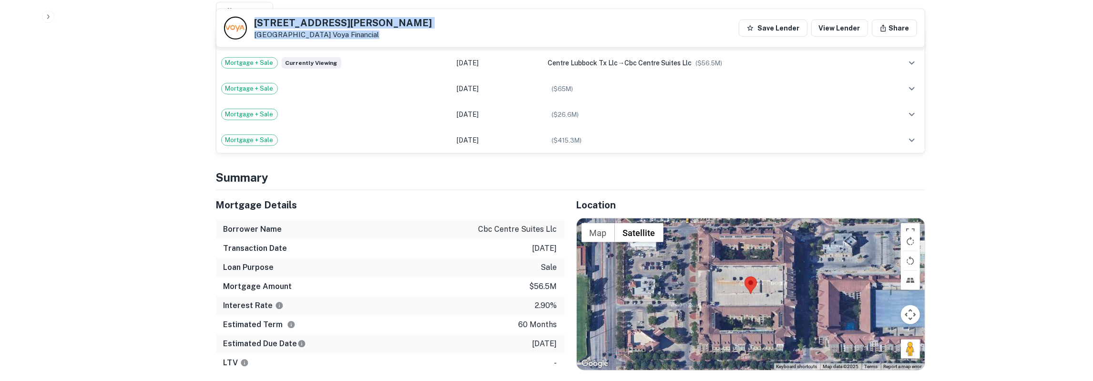
drag, startPoint x: 219, startPoint y: 184, endPoint x: 559, endPoint y: 319, distance: 366.2
click at [559, 319] on div "Mortgage Details Borrower Name cbc centre suites llc Transaction Date 6/21/2021…" at bounding box center [390, 281] width 349 height 182
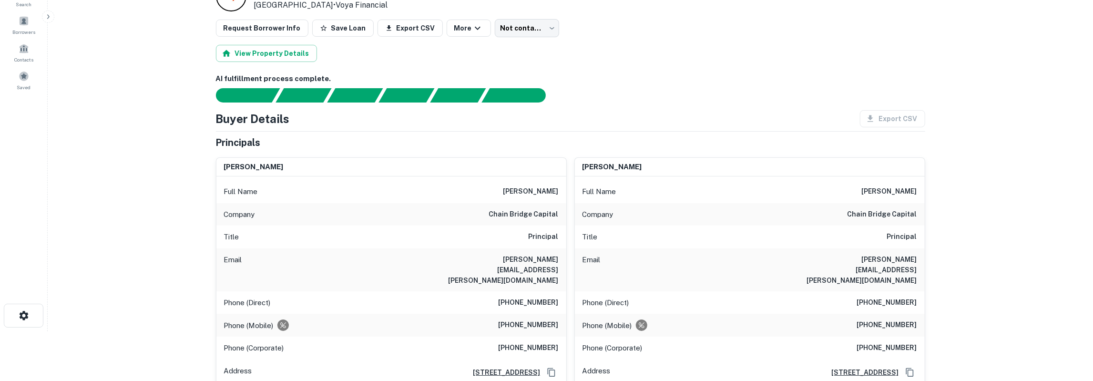
scroll to position [0, 0]
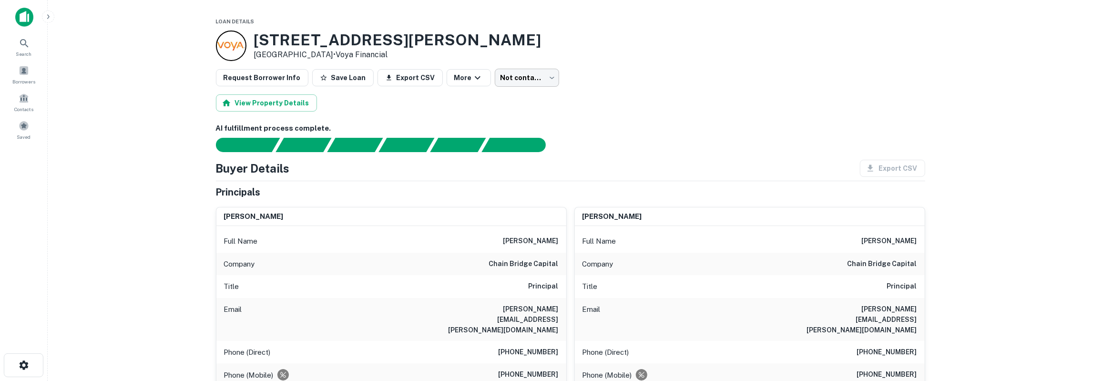
click at [534, 80] on body "Search Borrowers Contacts Saved Loan Details 2400 Glenna Goodacre Blvd Lubbock,…" at bounding box center [546, 190] width 1093 height 381
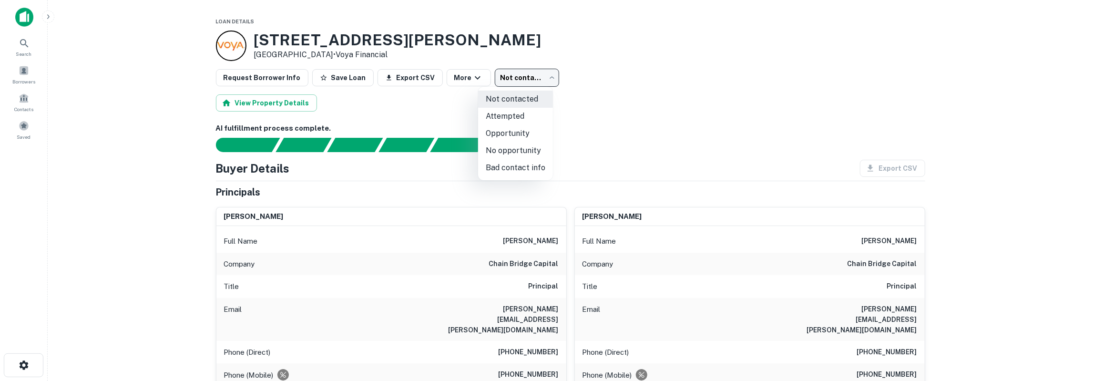
drag, startPoint x: 514, startPoint y: 116, endPoint x: 570, endPoint y: 96, distance: 59.5
click at [515, 115] on li "Attempted" at bounding box center [515, 116] width 75 height 17
type input "*********"
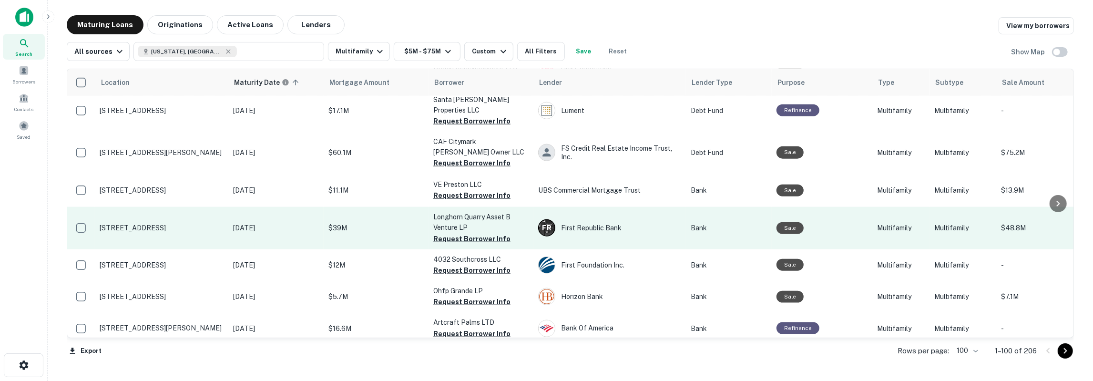
scroll to position [1014, 0]
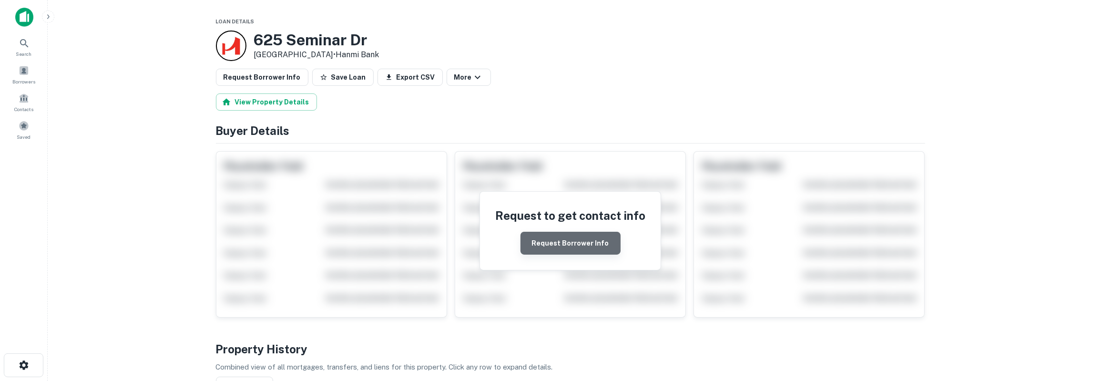
click at [595, 237] on button "Request Borrower Info" at bounding box center [570, 243] width 100 height 23
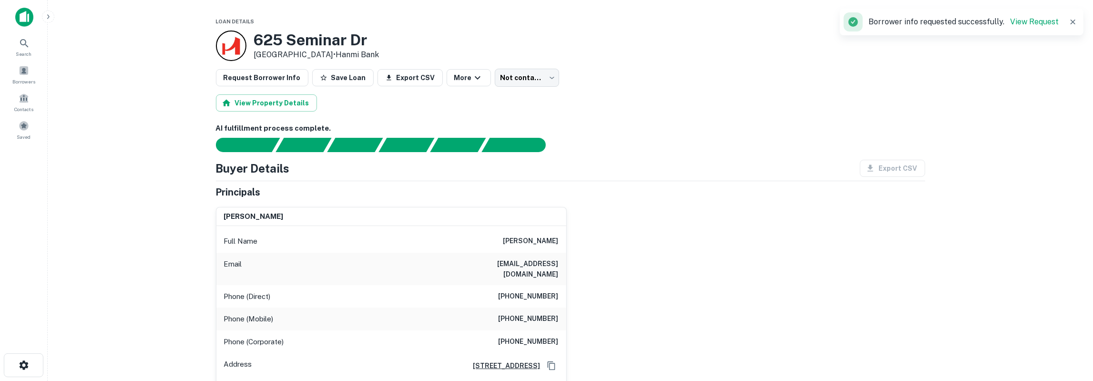
click at [547, 240] on h6 "[PERSON_NAME]" at bounding box center [530, 240] width 55 height 11
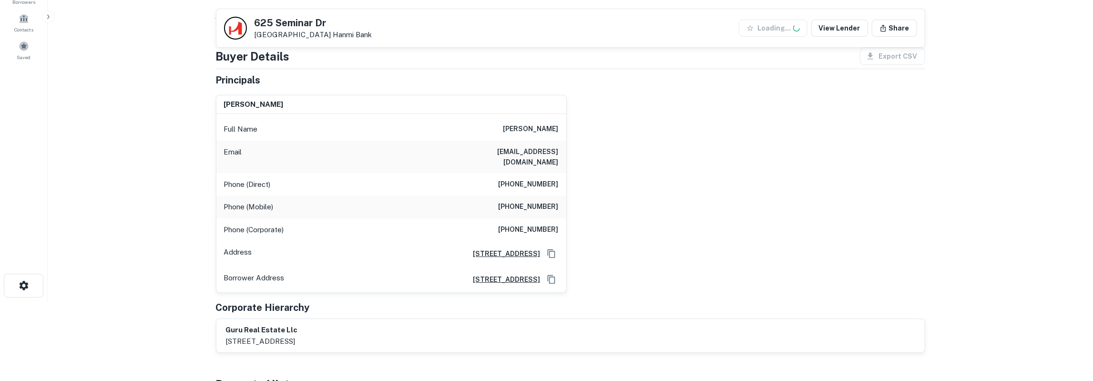
scroll to position [99, 0]
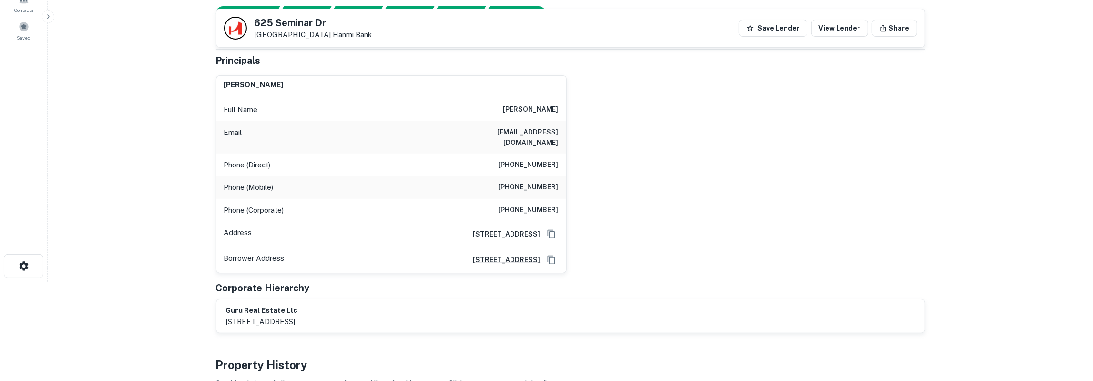
click at [549, 131] on h6 "[EMAIL_ADDRESS][DOMAIN_NAME]" at bounding box center [501, 137] width 114 height 21
click at [534, 182] on h6 "[PHONE_NUMBER]" at bounding box center [528, 187] width 60 height 11
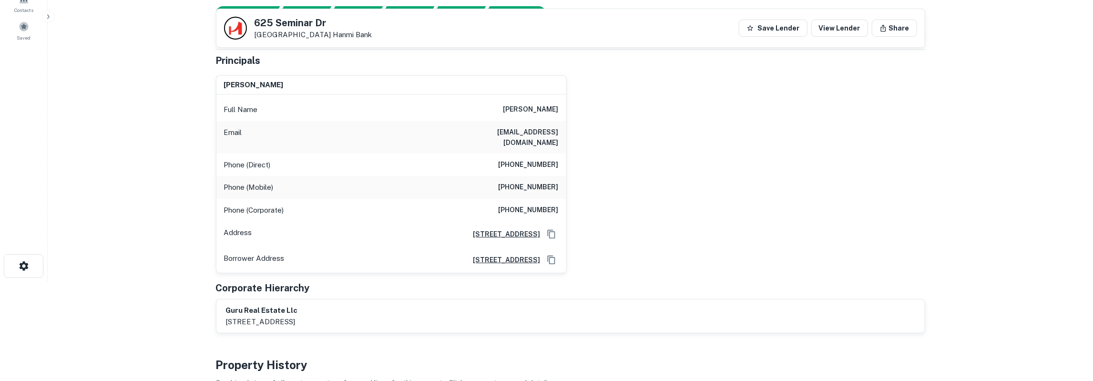
click at [534, 182] on h6 "[PHONE_NUMBER]" at bounding box center [528, 187] width 60 height 11
drag, startPoint x: 255, startPoint y: 24, endPoint x: 318, endPoint y: 36, distance: 64.1
click at [318, 36] on div "625 Seminar Dr Houston, TX 77060 Hanmi Bank" at bounding box center [313, 28] width 118 height 21
click at [257, 24] on h5 "625 Seminar Dr" at bounding box center [313, 23] width 118 height 10
drag, startPoint x: 254, startPoint y: 22, endPoint x: 365, endPoint y: 31, distance: 111.4
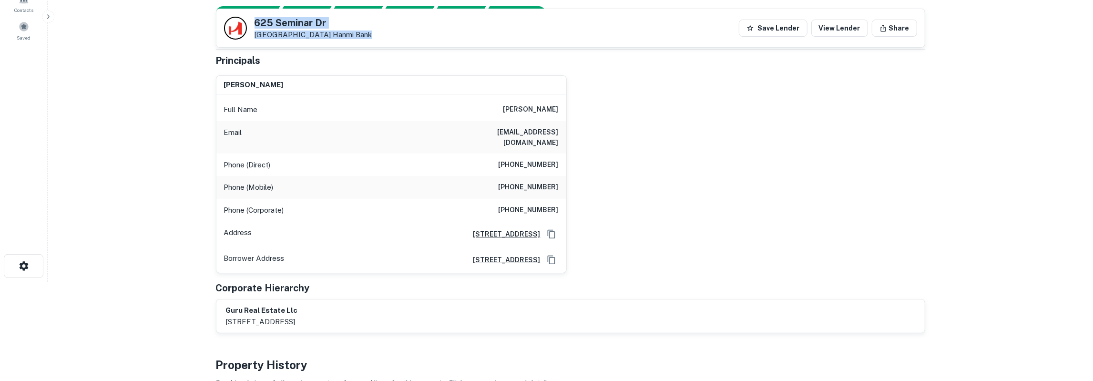
click at [365, 31] on div "625 Seminar Dr Houston, TX 77060 Hanmi Bank Save Lender View Lender Share" at bounding box center [570, 28] width 708 height 38
copy div "625 Seminar Dr Houston, TX 77060 Hanmi Bank"
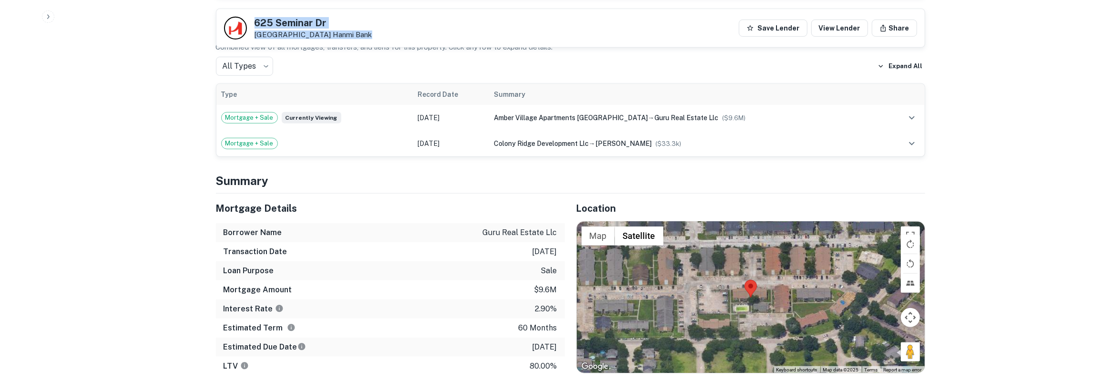
scroll to position [446, 0]
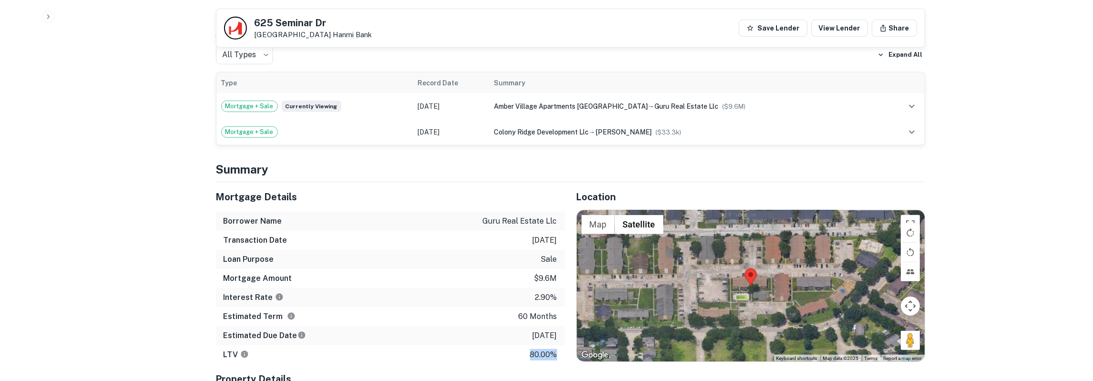
drag, startPoint x: 219, startPoint y: 184, endPoint x: 522, endPoint y: 277, distance: 317.4
click at [558, 342] on div "Mortgage Details Borrower Name guru real estate llc Transaction Date 6/30/2021 …" at bounding box center [390, 273] width 349 height 182
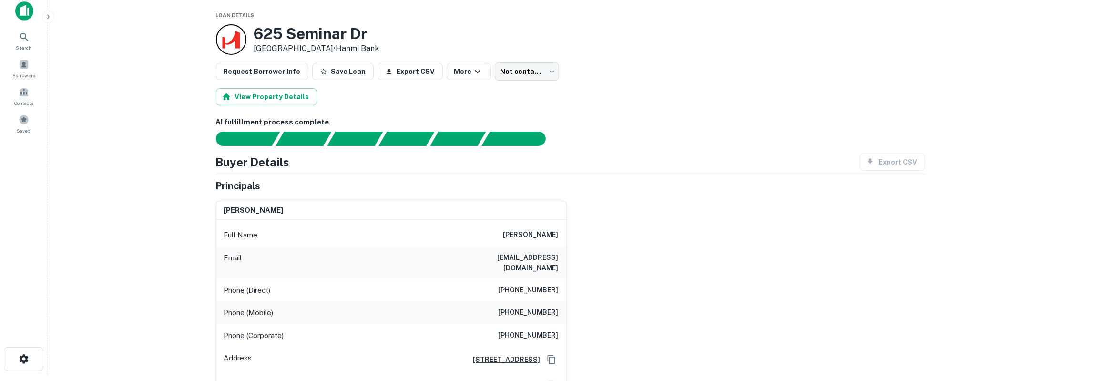
scroll to position [0, 0]
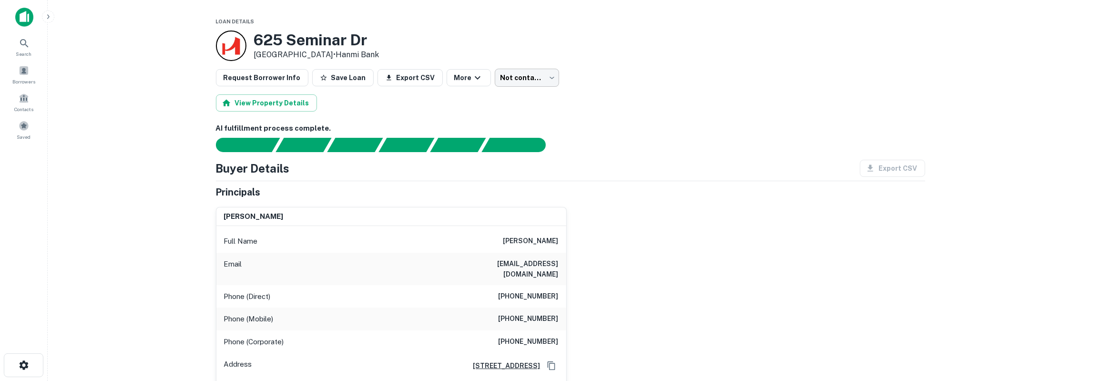
click at [497, 72] on body "Search Borrowers Contacts Saved Loan Details 625 Seminar Dr Houston, TX 77060 •…" at bounding box center [546, 190] width 1093 height 381
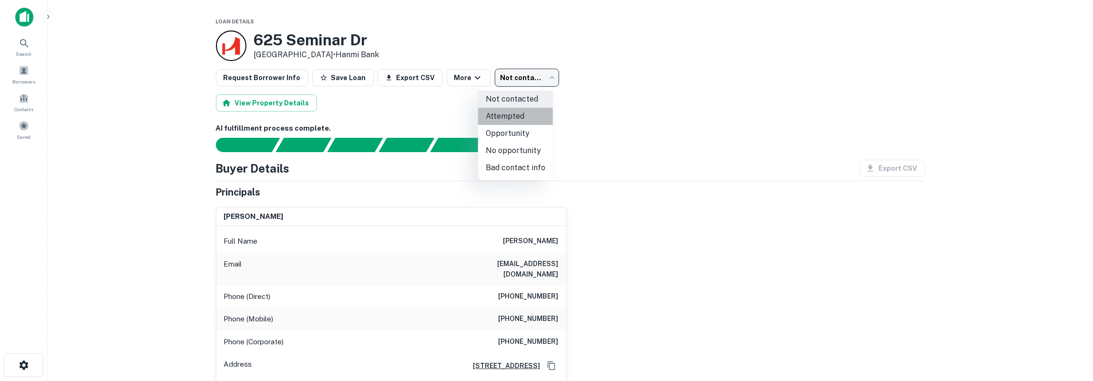
click at [522, 119] on li "Attempted" at bounding box center [515, 116] width 75 height 17
type input "*********"
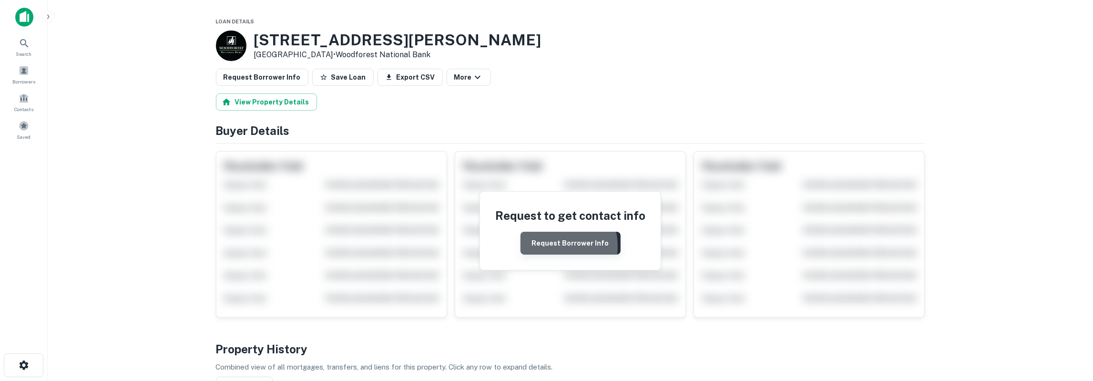
click at [549, 245] on button "Request Borrower Info" at bounding box center [570, 243] width 100 height 23
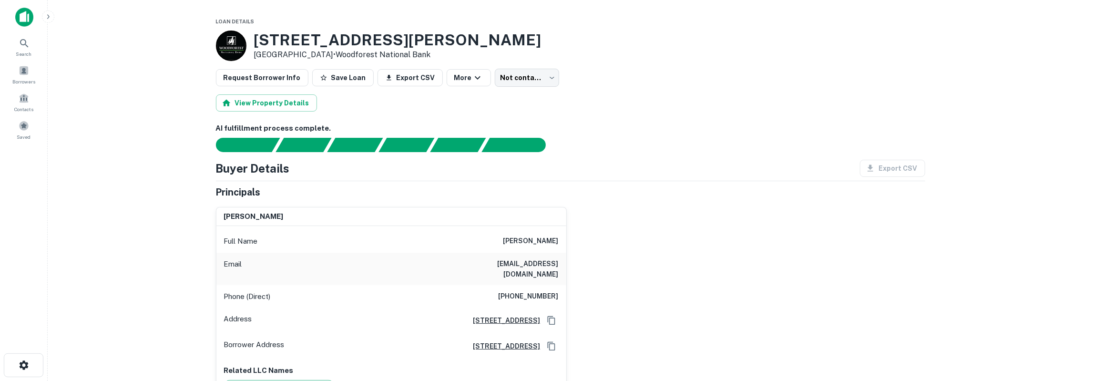
click at [542, 241] on h6 "[PERSON_NAME]" at bounding box center [530, 240] width 55 height 11
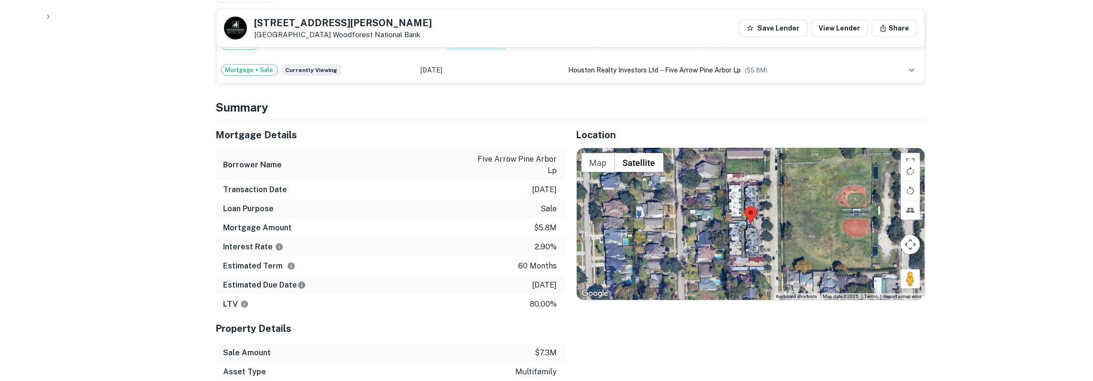
scroll to position [496, 0]
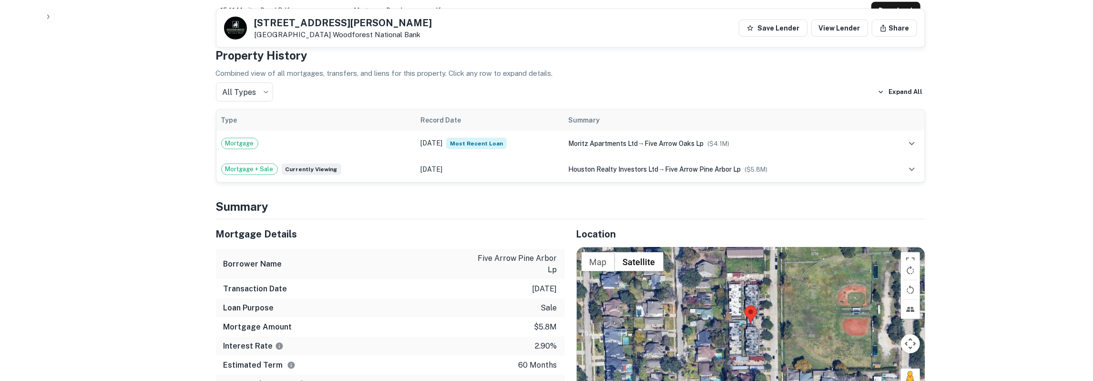
click at [483, 253] on p "five arrow pine arbor lp" at bounding box center [514, 264] width 86 height 23
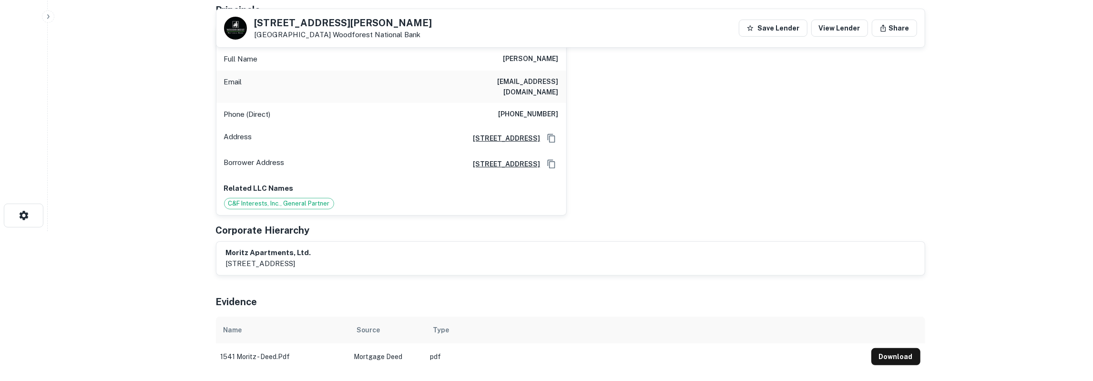
scroll to position [149, 0]
drag, startPoint x: 255, startPoint y: 26, endPoint x: 318, endPoint y: 33, distance: 63.3
click at [318, 33] on div "1541 Moritz Dr Houston, TX 77055 Woodforest National Bank" at bounding box center [343, 28] width 178 height 21
click at [260, 24] on h5 "1541 Moritz Dr" at bounding box center [343, 23] width 178 height 10
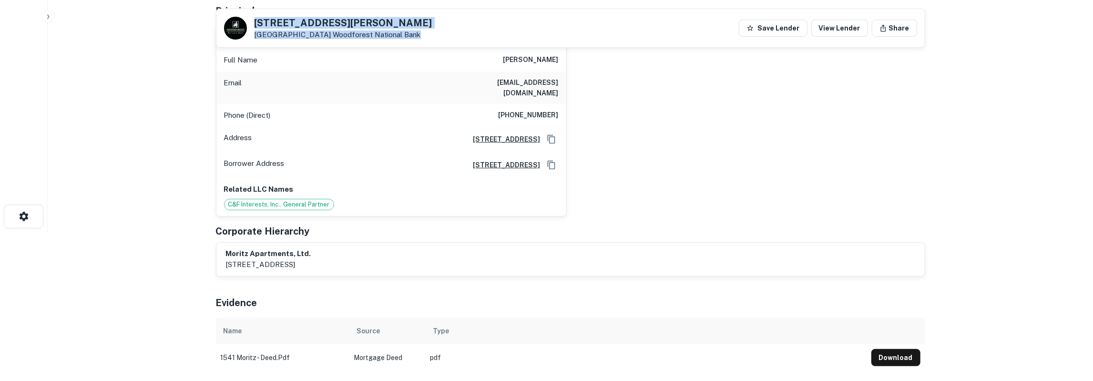
drag, startPoint x: 255, startPoint y: 22, endPoint x: 418, endPoint y: 34, distance: 163.4
click at [418, 34] on div "1541 Moritz Dr Houston, TX 77055 Woodforest National Bank Save Lender View Lend…" at bounding box center [570, 28] width 708 height 38
copy div "1541 Moritz Dr Houston, TX 77055 Woodforest National Bank"
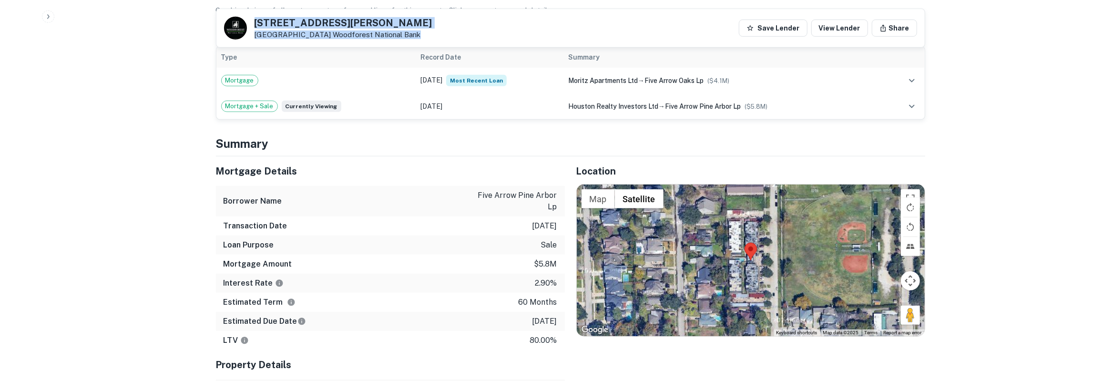
scroll to position [595, 0]
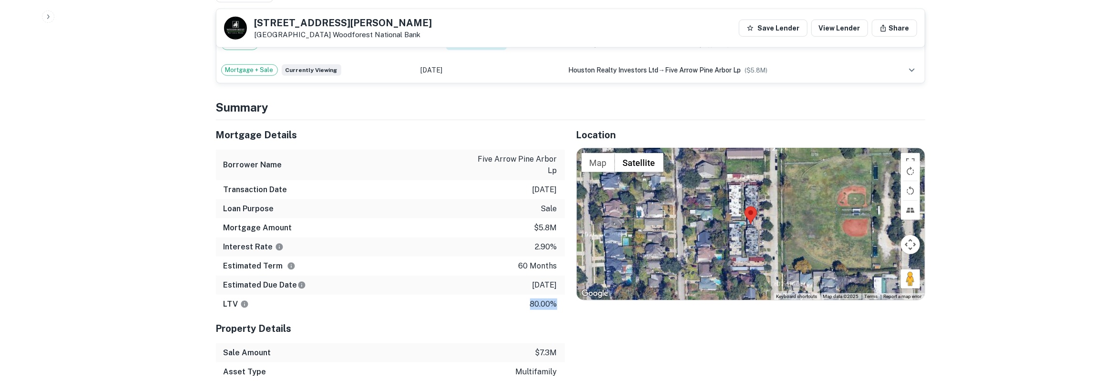
drag, startPoint x: 219, startPoint y: 122, endPoint x: 558, endPoint y: 292, distance: 380.0
click at [558, 292] on div "Mortgage Details Borrower Name five arrow pine arbor lp Transaction Date 6/30/2…" at bounding box center [390, 216] width 349 height 193
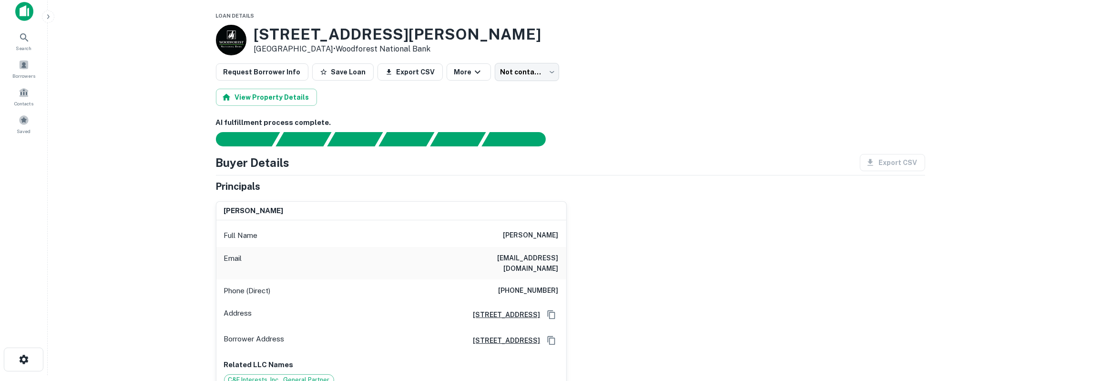
scroll to position [0, 0]
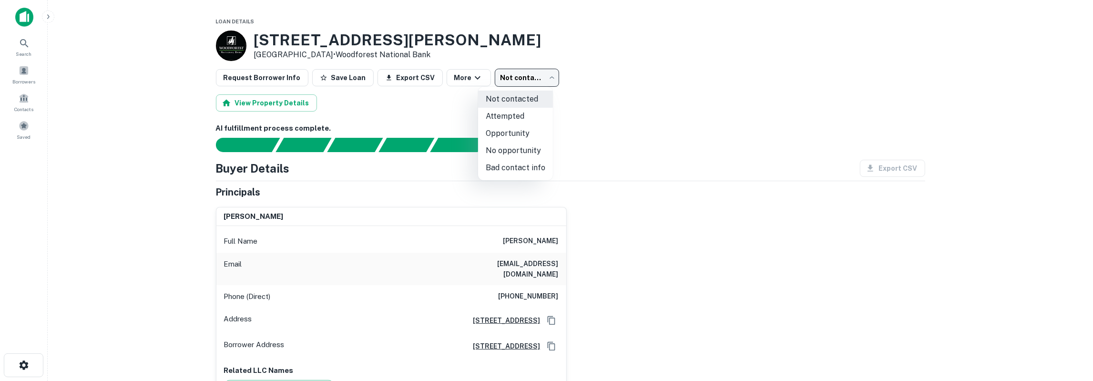
click at [516, 80] on body "Search Borrowers Contacts Saved Loan Details 1541 Moritz Dr Houston, TX 77055 •…" at bounding box center [546, 190] width 1093 height 381
click at [515, 113] on li "Attempted" at bounding box center [515, 116] width 75 height 17
type input "*********"
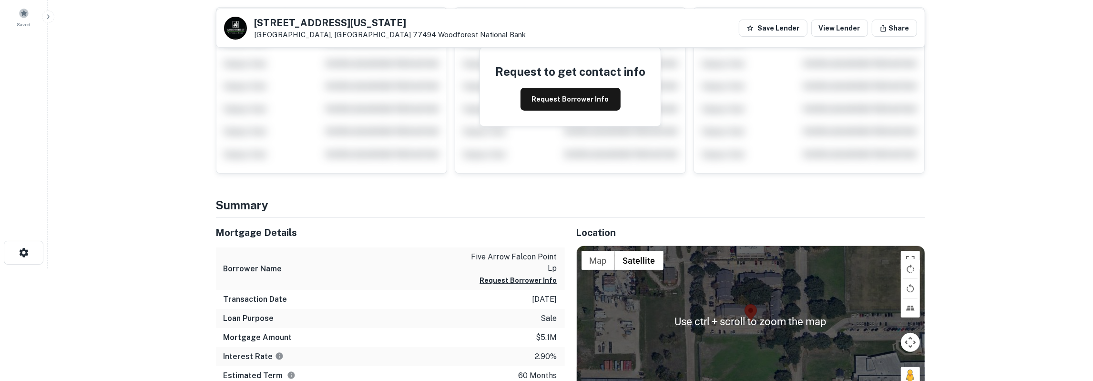
scroll to position [149, 0]
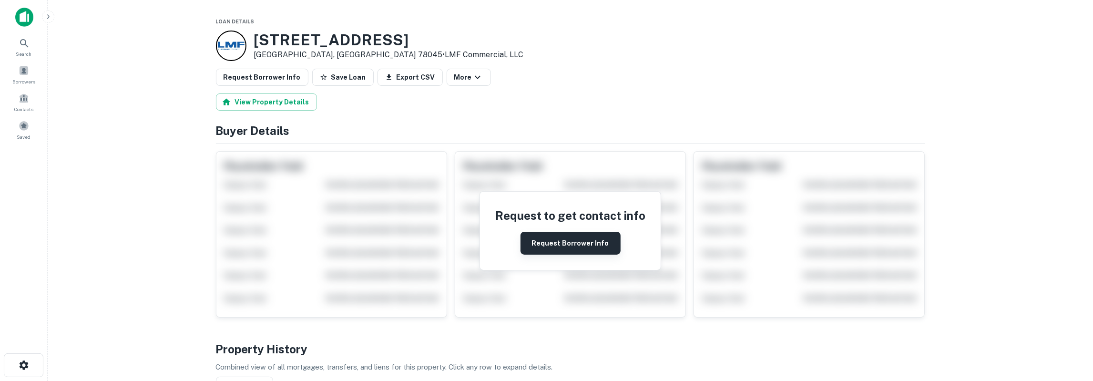
click at [567, 242] on button "Request Borrower Info" at bounding box center [570, 243] width 100 height 23
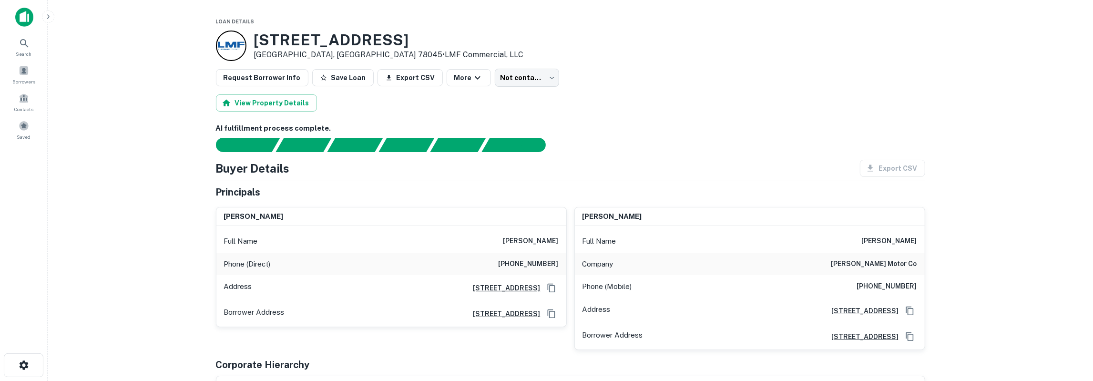
click at [540, 241] on h6 "[PERSON_NAME]" at bounding box center [530, 240] width 55 height 11
click at [554, 286] on icon "Copy Address" at bounding box center [552, 288] width 10 height 10
click at [554, 259] on h6 "[PHONE_NUMBER]" at bounding box center [528, 263] width 60 height 11
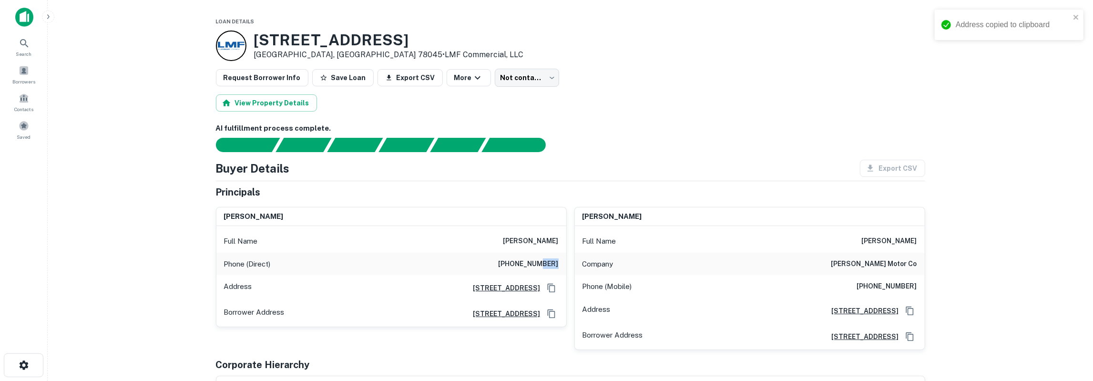
click at [554, 259] on h6 "[PHONE_NUMBER]" at bounding box center [528, 263] width 60 height 11
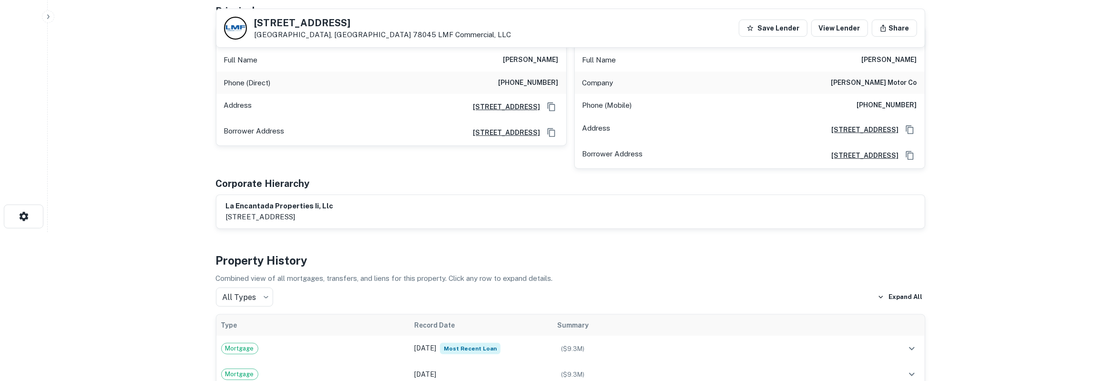
scroll to position [99, 0]
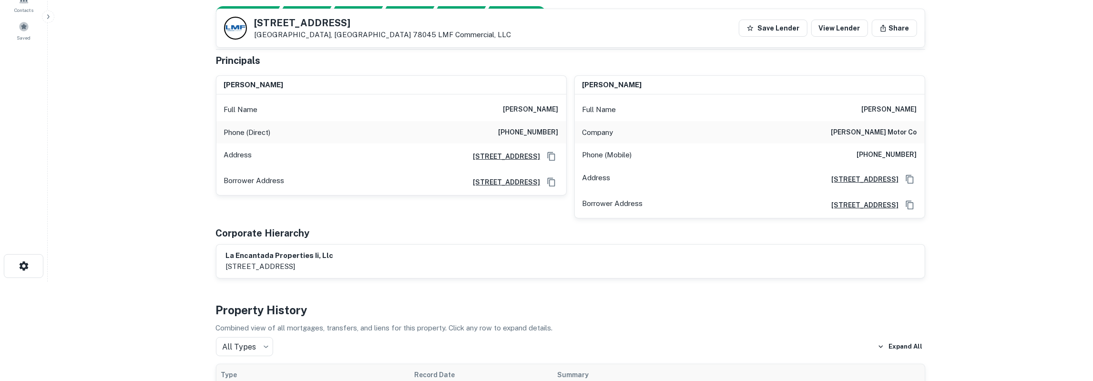
click at [887, 110] on h6 "[PERSON_NAME]" at bounding box center [889, 109] width 55 height 11
click at [888, 155] on h6 "[PHONE_NUMBER]" at bounding box center [887, 154] width 60 height 11
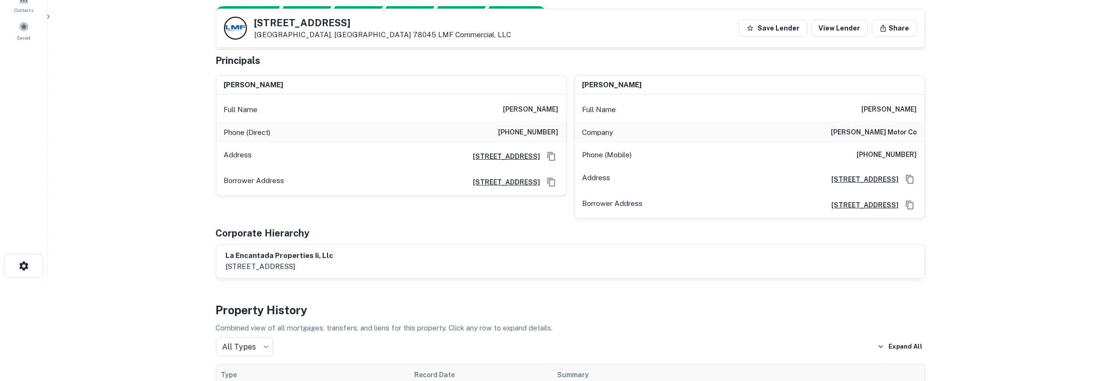
click at [888, 155] on h6 "[PHONE_NUMBER]" at bounding box center [887, 154] width 60 height 11
click at [246, 266] on p "[STREET_ADDRESS]" at bounding box center [280, 266] width 108 height 11
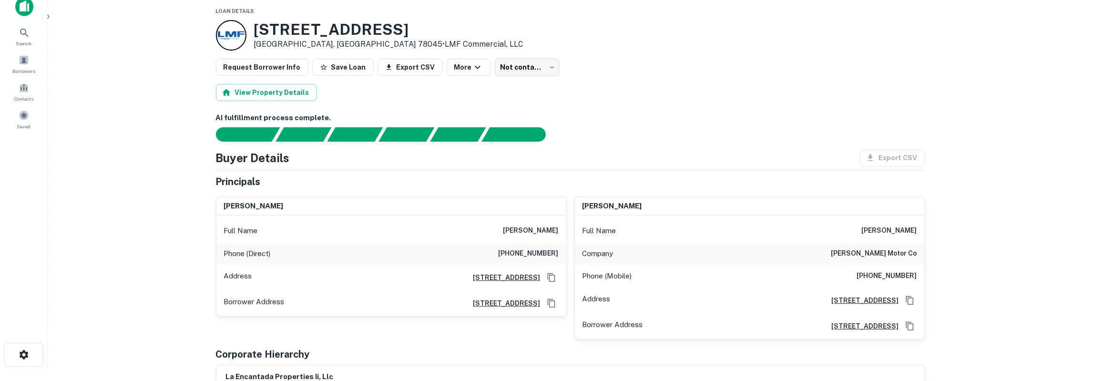
scroll to position [0, 0]
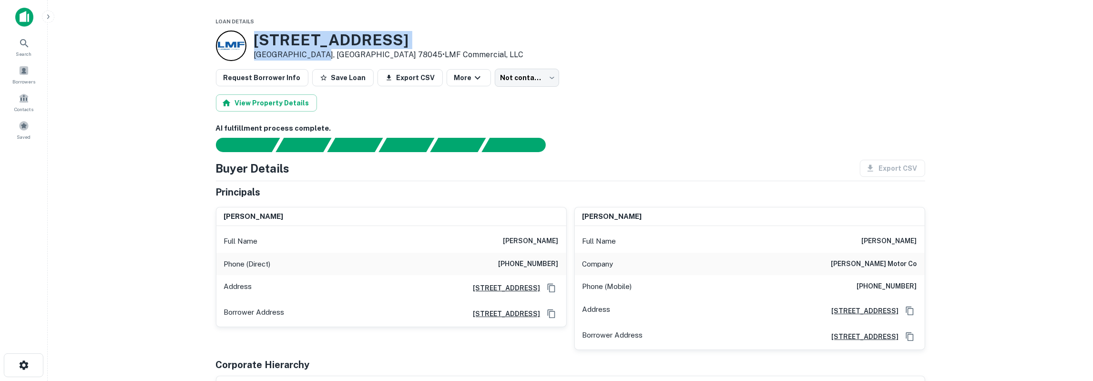
drag, startPoint x: 254, startPoint y: 41, endPoint x: 318, endPoint y: 54, distance: 64.6
click at [318, 54] on div "[STREET_ADDRESS][PERSON_NAME] • LMF Commercial, LLC" at bounding box center [389, 46] width 270 height 30
click at [273, 43] on h3 "[STREET_ADDRESS]" at bounding box center [389, 40] width 270 height 18
drag, startPoint x: 255, startPoint y: 40, endPoint x: 429, endPoint y: 50, distance: 173.8
click at [429, 50] on div "[STREET_ADDRESS][PERSON_NAME] • LMF Commercial, LLC" at bounding box center [570, 45] width 709 height 30
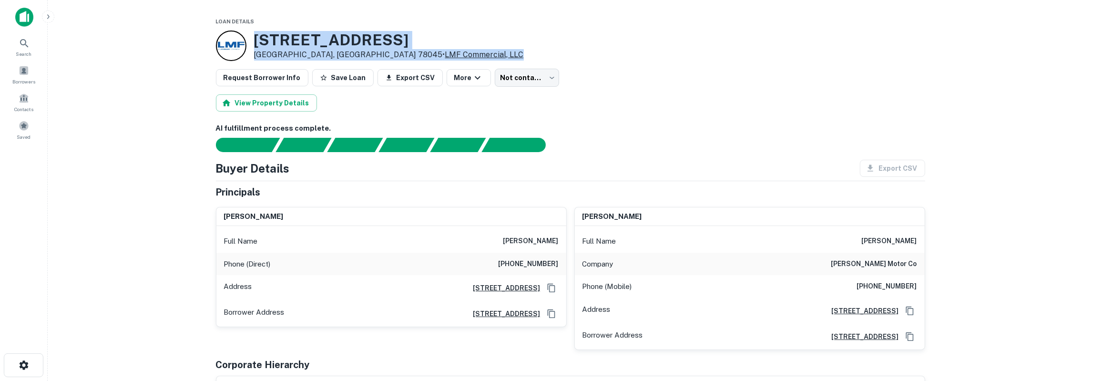
copy div "[STREET_ADDRESS][PERSON_NAME] • LMF Commercial, LLC"
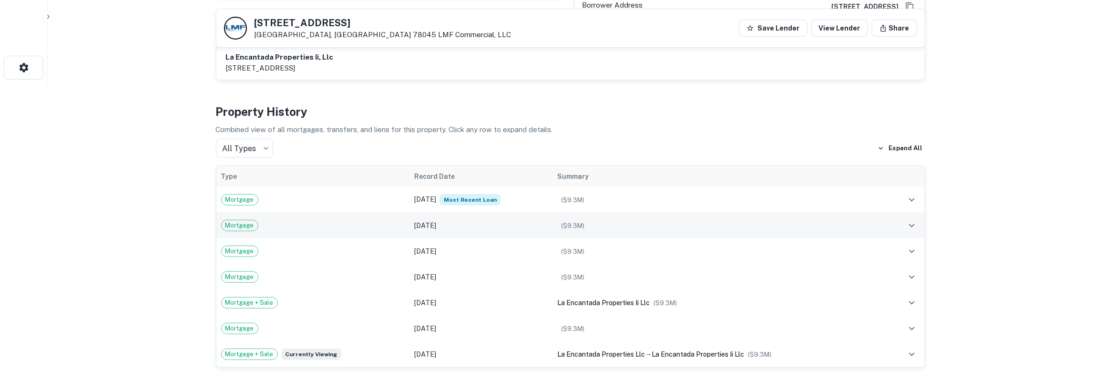
scroll to position [496, 0]
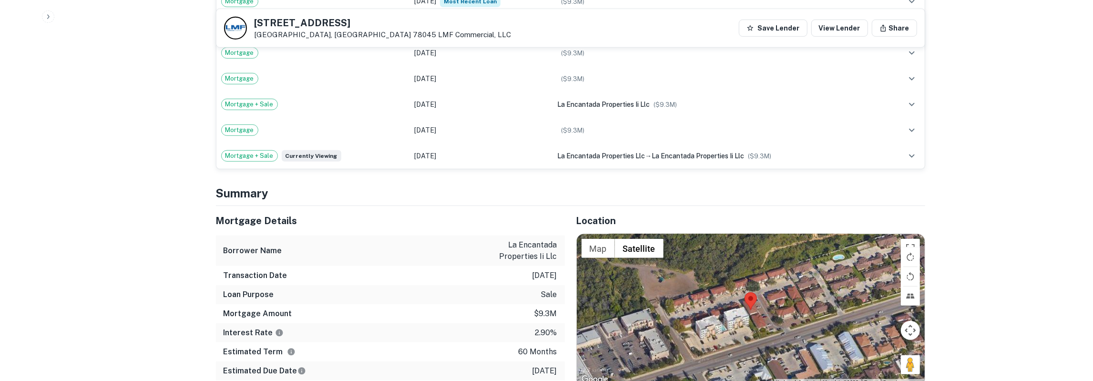
drag, startPoint x: 214, startPoint y: 218, endPoint x: 561, endPoint y: 362, distance: 375.1
click at [561, 362] on div "Mortgage Details Borrower Name la encantada properties ii llc Transaction Date …" at bounding box center [384, 374] width 360 height 337
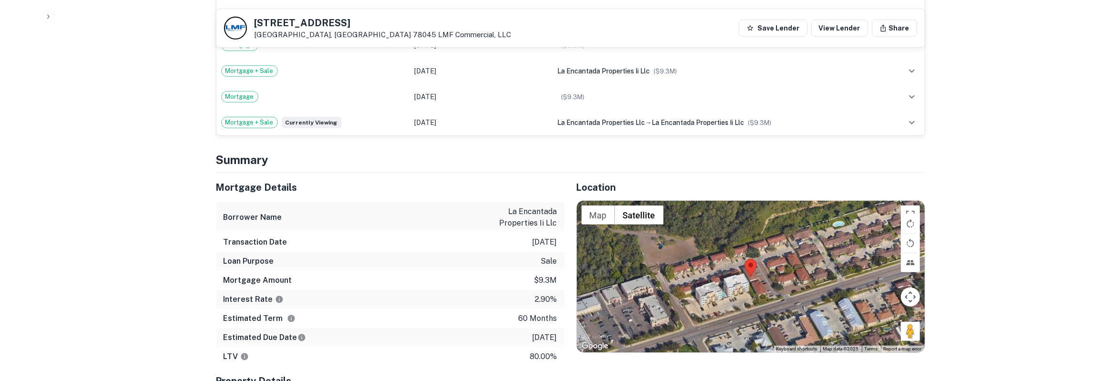
scroll to position [545, 0]
